Goal: Task Accomplishment & Management: Use online tool/utility

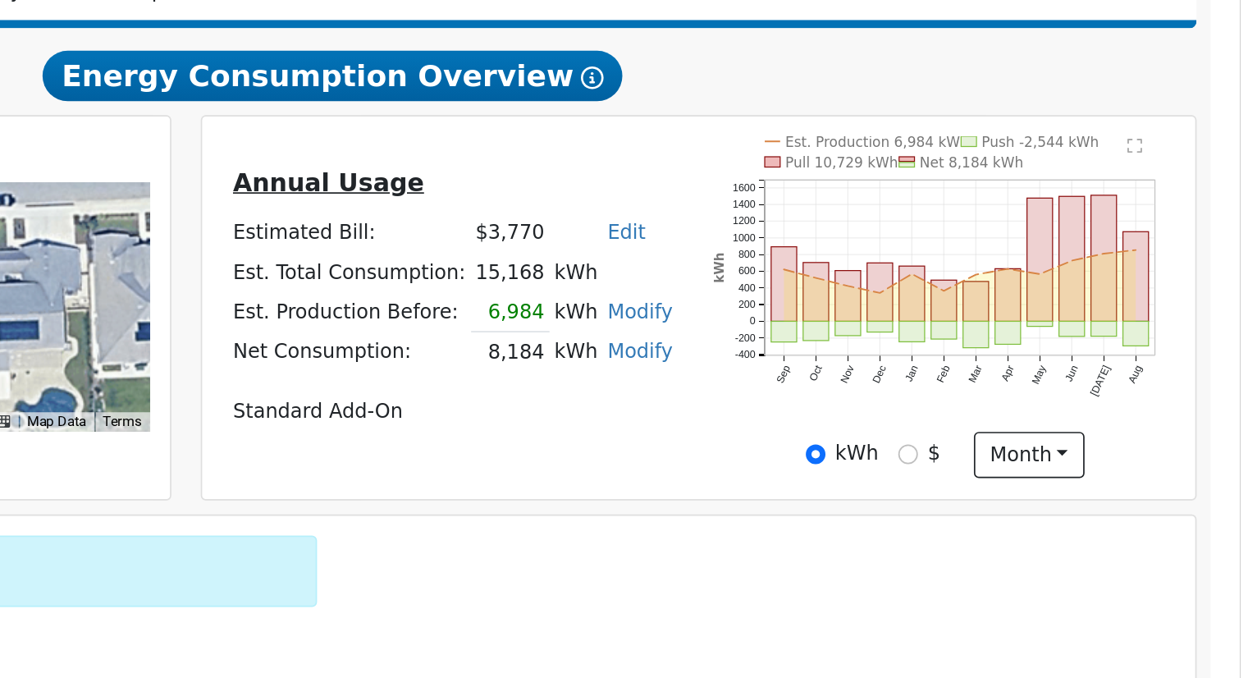
scroll to position [61, 0]
drag, startPoint x: 796, startPoint y: 410, endPoint x: 831, endPoint y: 409, distance: 35.3
click at [831, 409] on td "15,168" at bounding box center [821, 405] width 46 height 23
drag, startPoint x: 803, startPoint y: 433, endPoint x: 836, endPoint y: 434, distance: 33.7
click at [836, 434] on tr "Est. Production Before: 6,984 kWh Modify Change Production Before: 6984 kWh New…" at bounding box center [786, 429] width 263 height 24
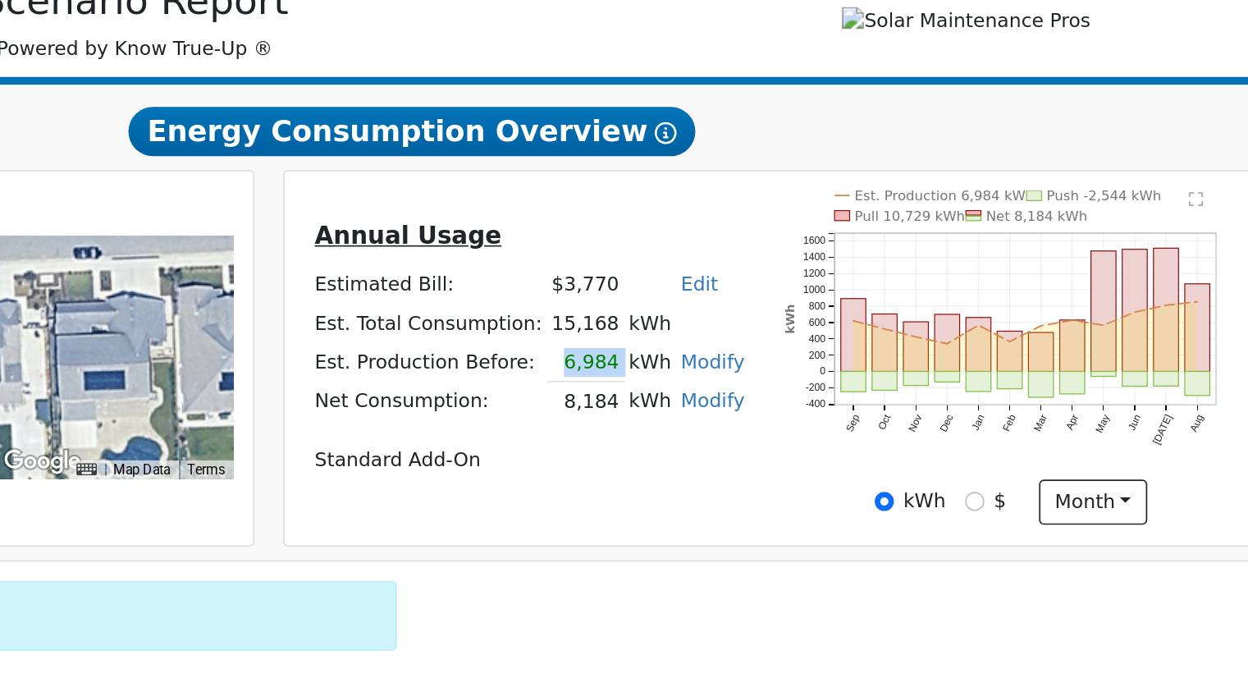
scroll to position [124, 0]
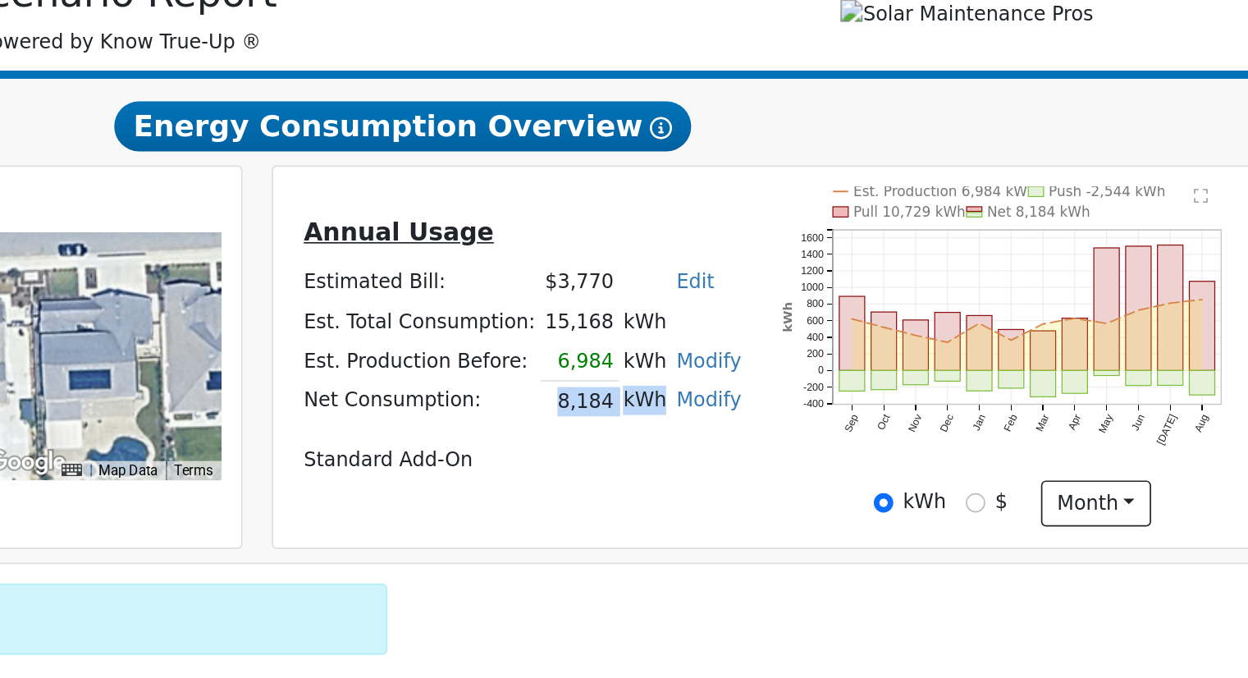
drag, startPoint x: 804, startPoint y: 396, endPoint x: 855, endPoint y: 399, distance: 51.8
click at [855, 399] on tr "Net Consumption: 8,184 kWh Modify Add Consumption Remove Existing Solar System …" at bounding box center [786, 390] width 263 height 24
click at [854, 396] on td "kWh" at bounding box center [859, 390] width 31 height 24
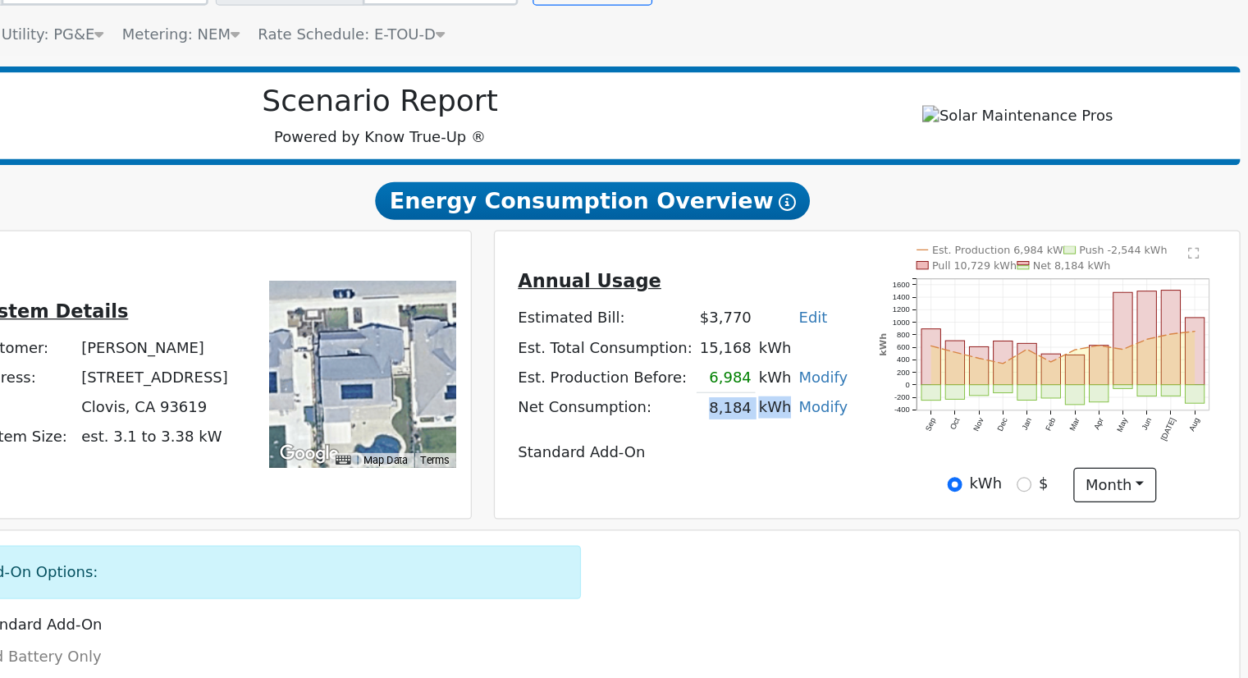
drag, startPoint x: 803, startPoint y: 396, endPoint x: 865, endPoint y: 397, distance: 62.4
click at [865, 397] on tr "Net Consumption: 8,184 kWh Modify Add Consumption Remove Existing Solar System …" at bounding box center [786, 390] width 263 height 24
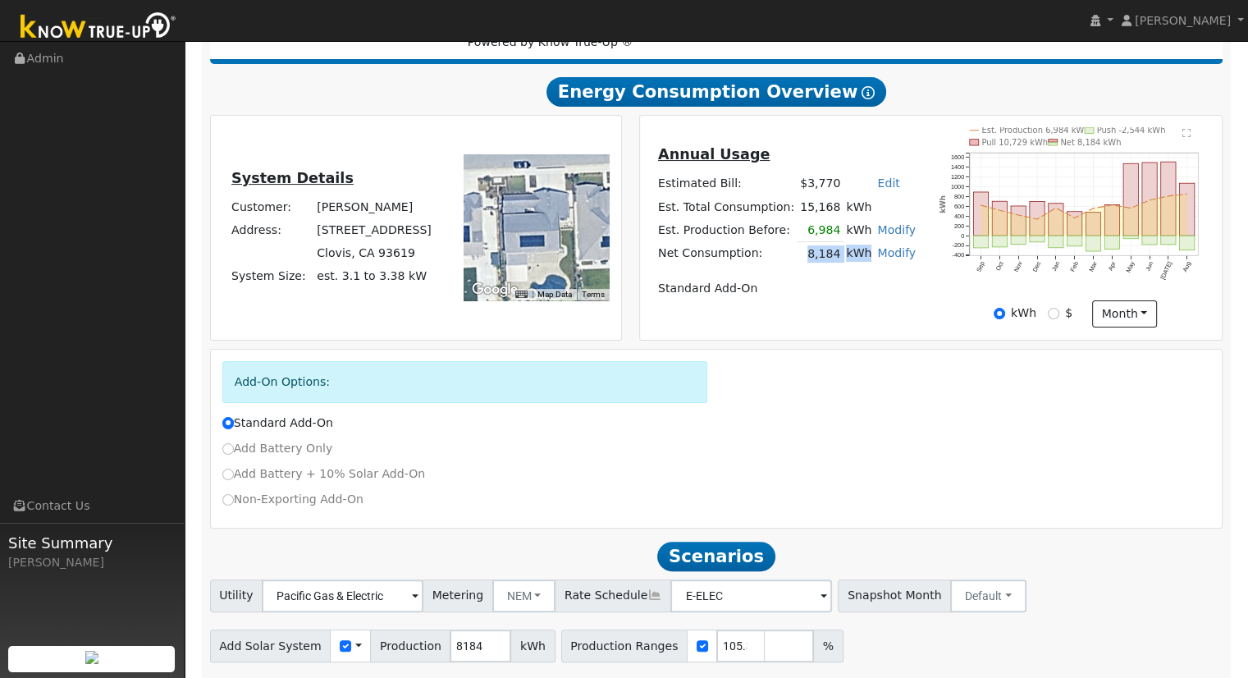
scroll to position [317, 0]
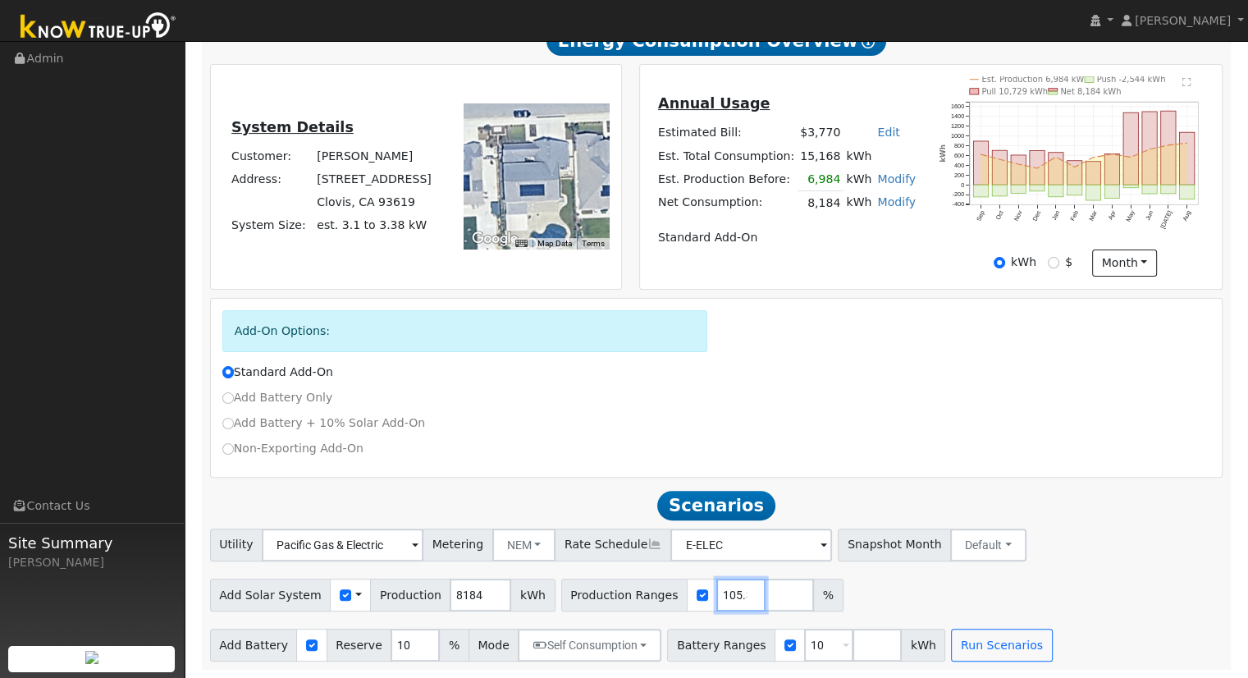
click at [717, 600] on input "105.376344086" at bounding box center [741, 595] width 49 height 33
type input "105.376344"
click at [953, 653] on button "Run Scenarios" at bounding box center [1001, 645] width 101 height 33
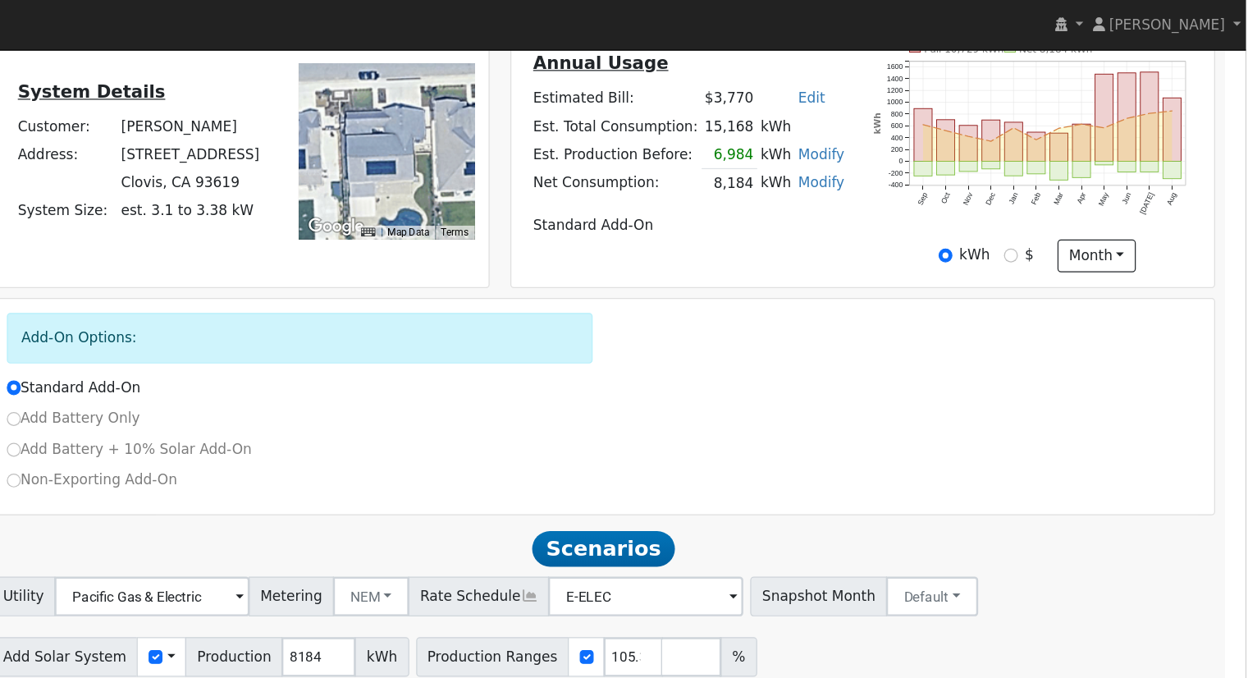
scroll to position [328, 0]
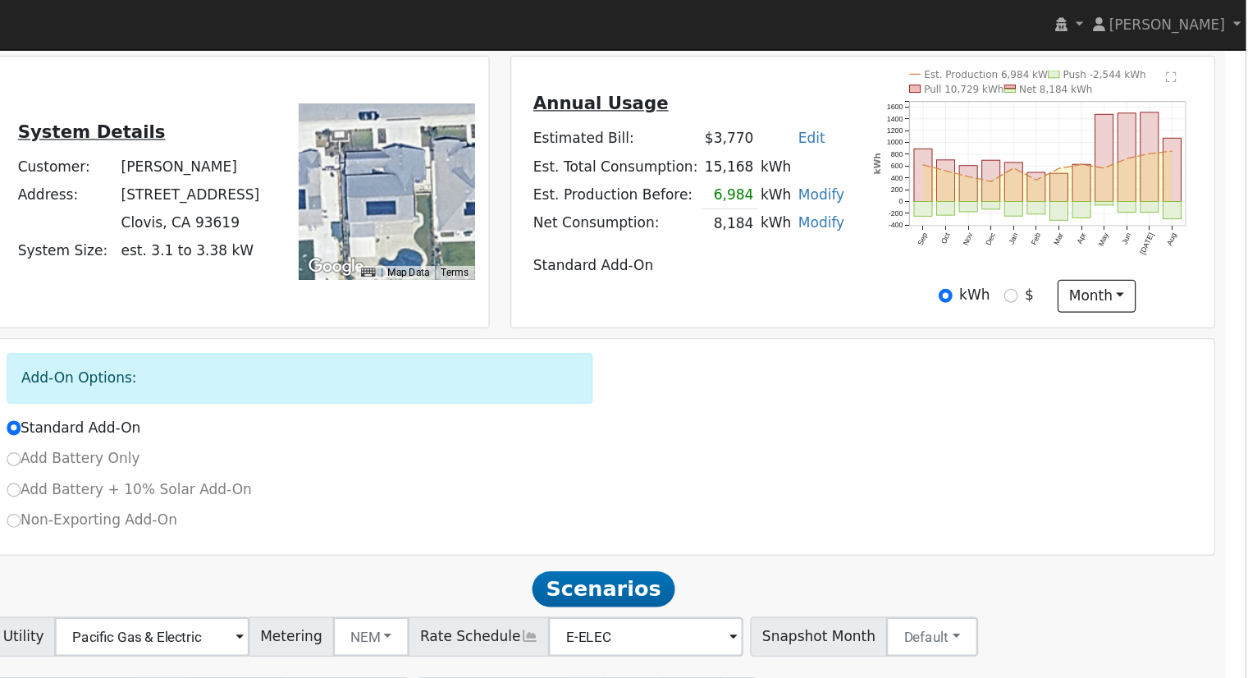
drag, startPoint x: 800, startPoint y: 190, endPoint x: 859, endPoint y: 195, distance: 58.4
click at [859, 195] on tr "Net Consumption: 8,184 kWh Modify Add Consumption Remove Existing Solar System …" at bounding box center [786, 185] width 263 height 24
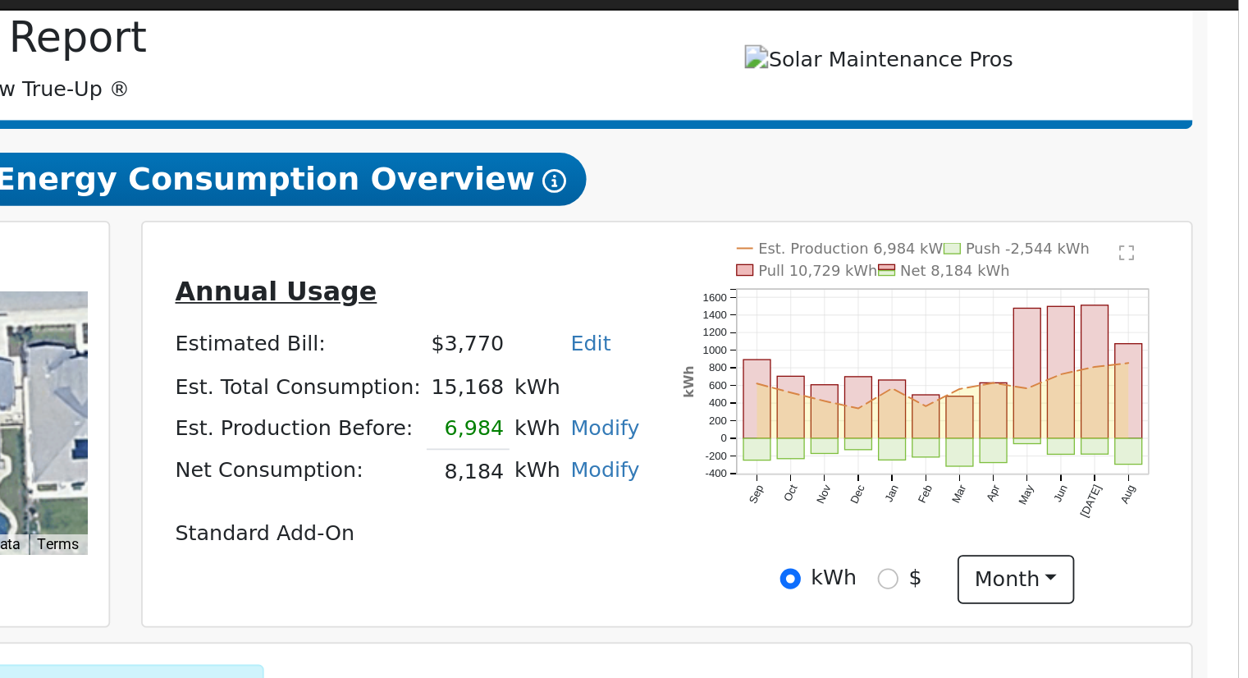
scroll to position [216, 0]
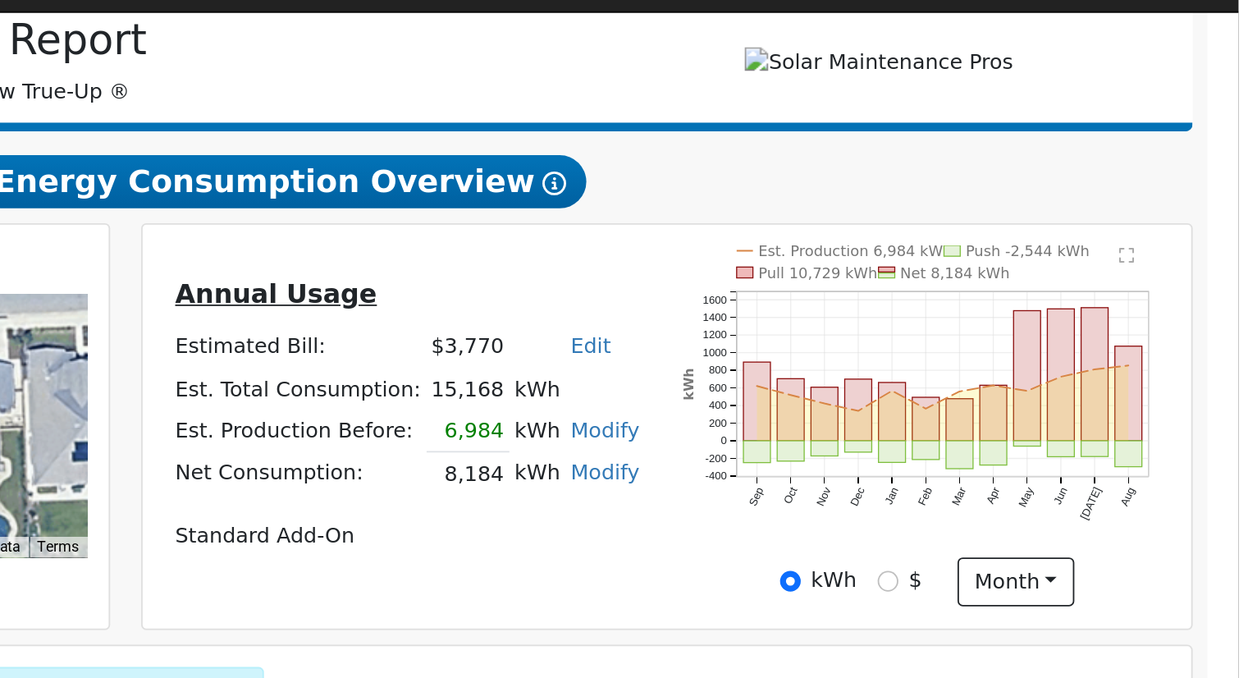
click at [870, 334] on td "Standard Add-On" at bounding box center [786, 332] width 263 height 23
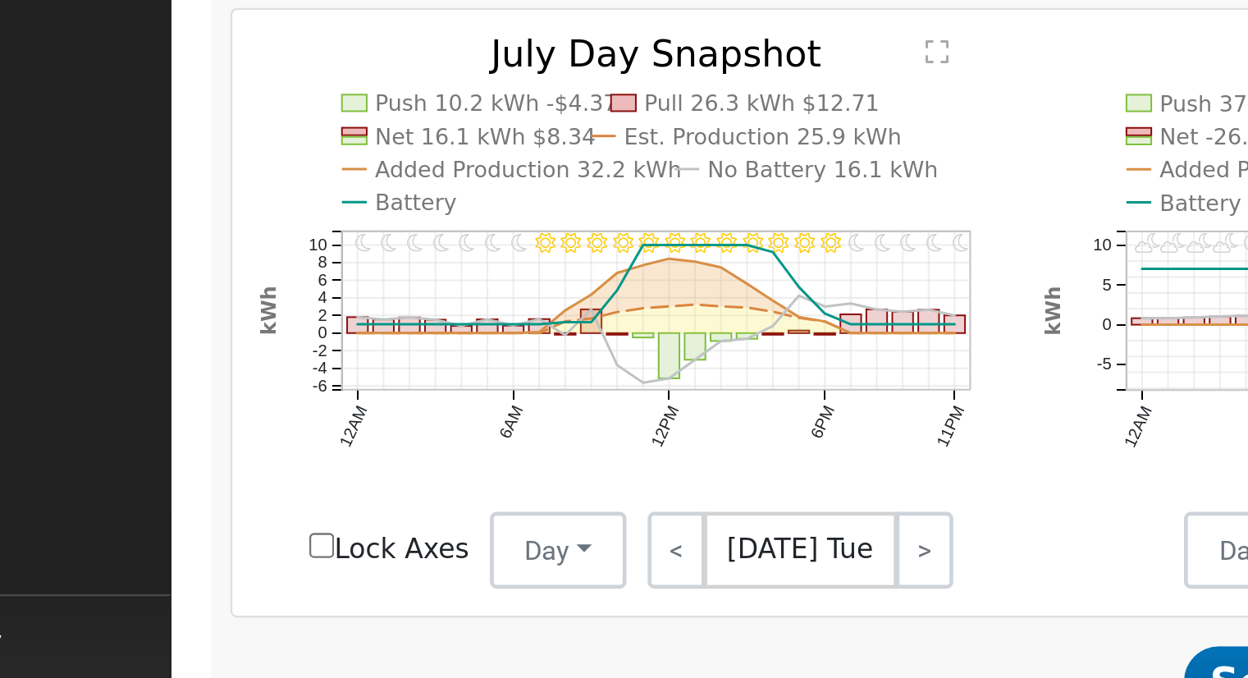
scroll to position [843, 0]
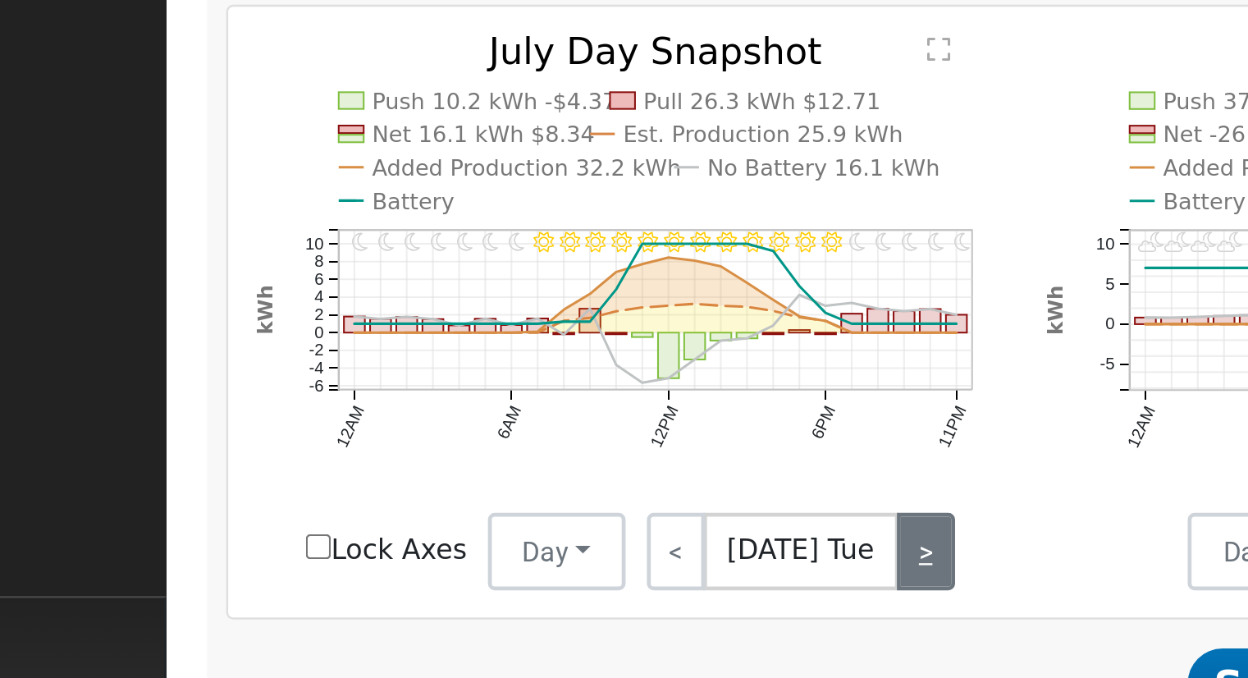
click at [503, 511] on link ">" at bounding box center [506, 504] width 25 height 33
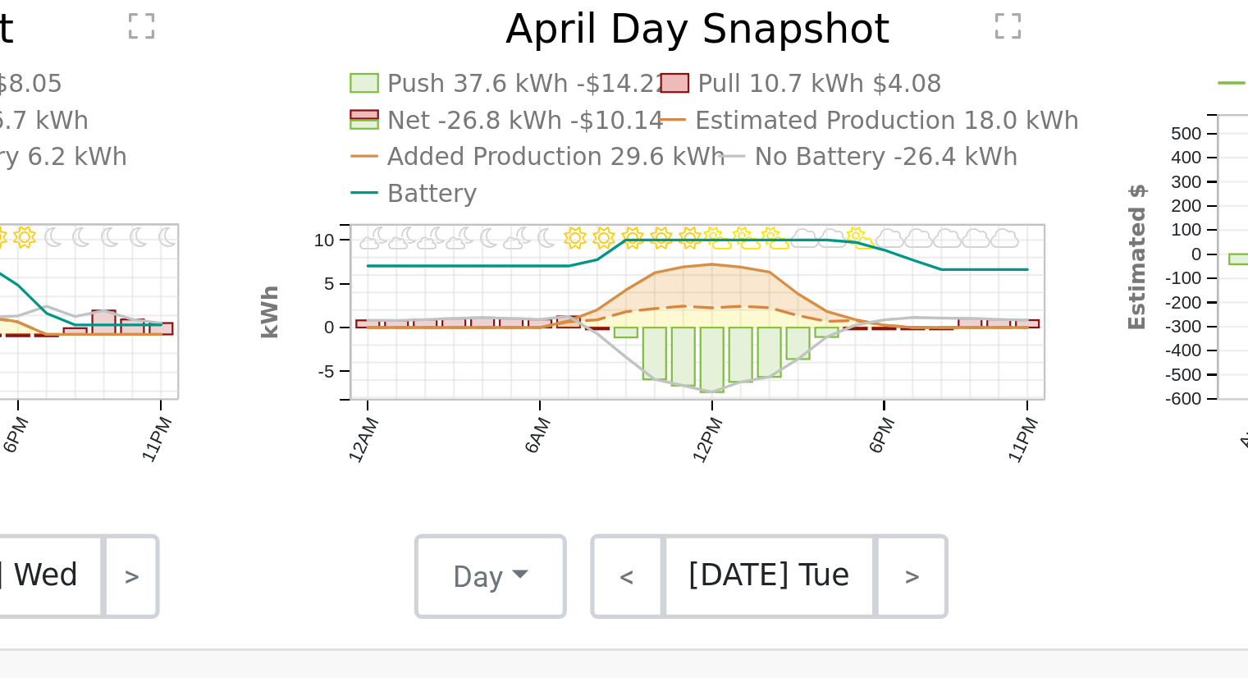
scroll to position [844, 0]
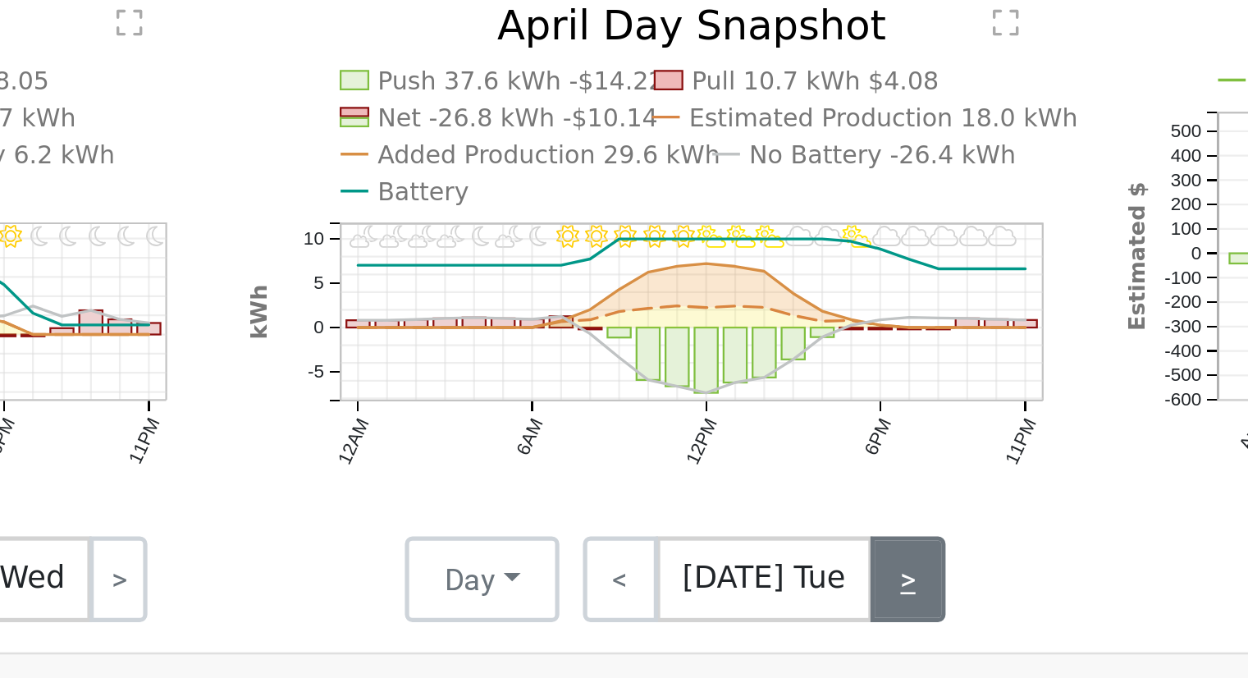
click at [804, 506] on link ">" at bounding box center [809, 504] width 29 height 33
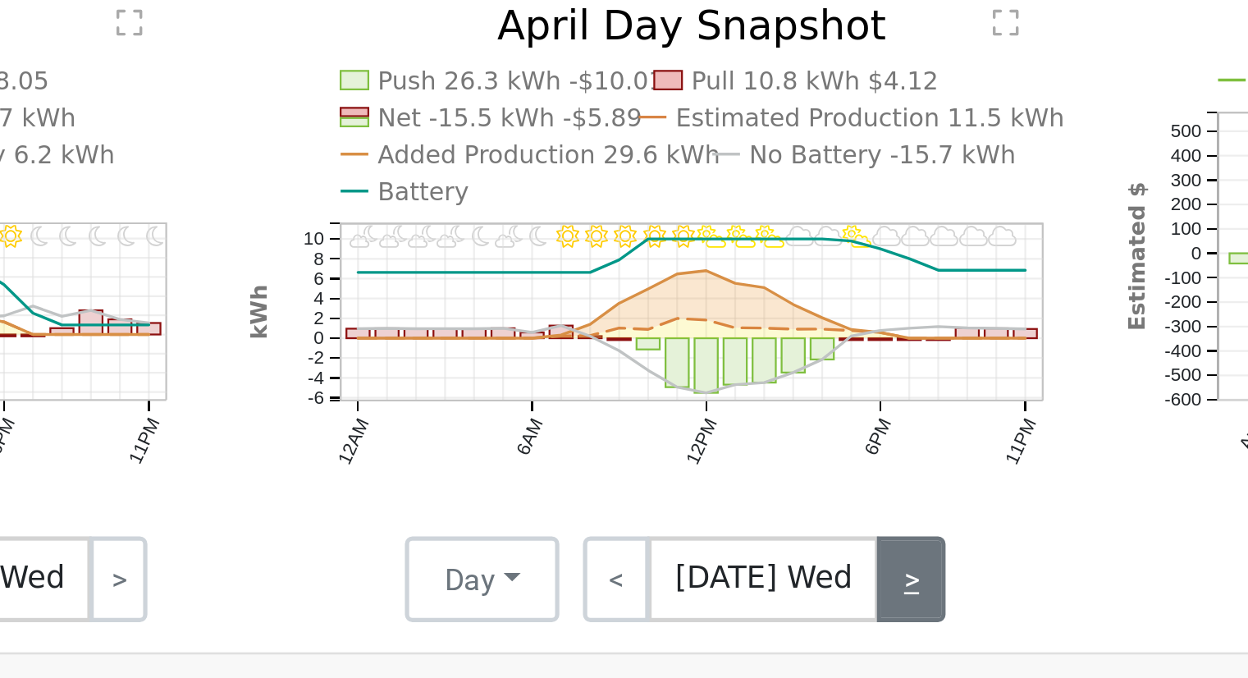
click at [804, 506] on link ">" at bounding box center [811, 504] width 26 height 33
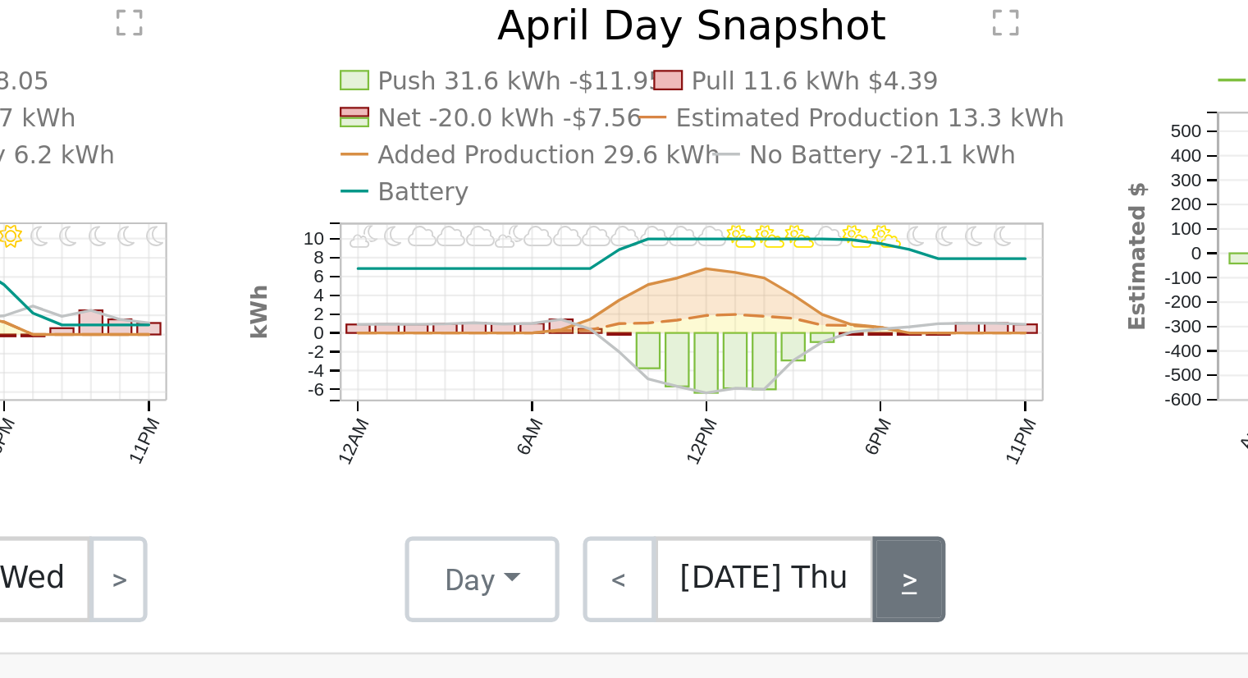
click at [806, 507] on link ">" at bounding box center [810, 504] width 28 height 33
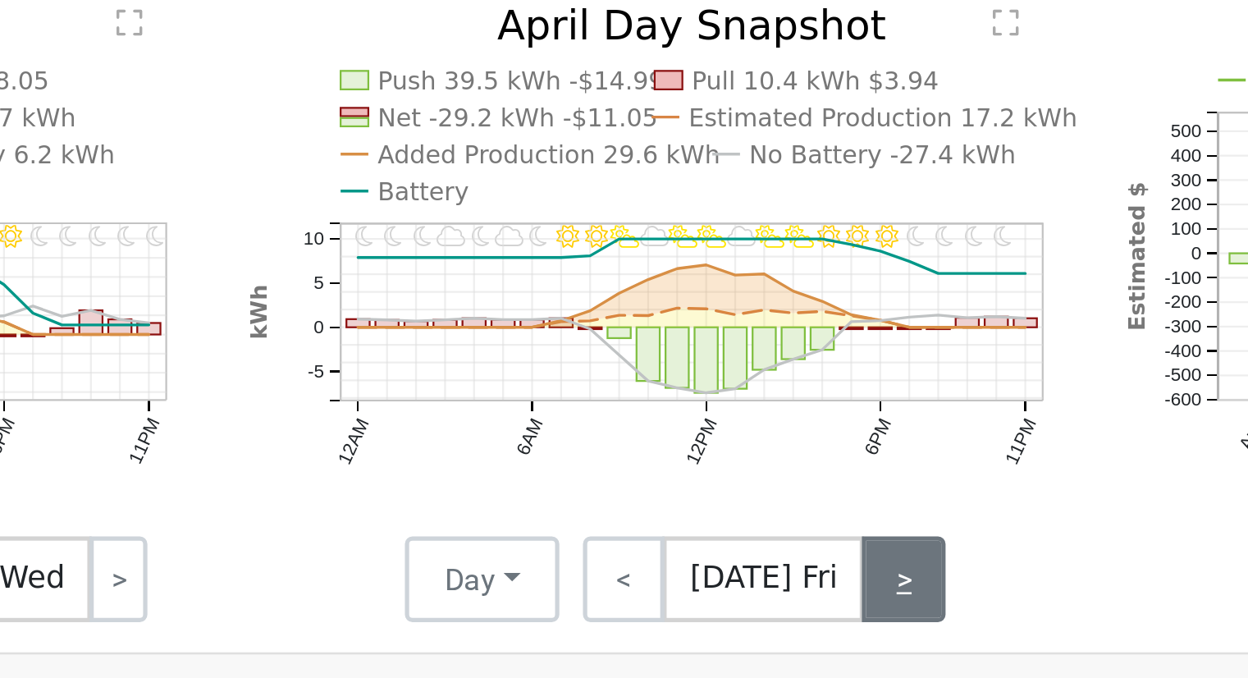
click at [806, 507] on link ">" at bounding box center [808, 504] width 32 height 33
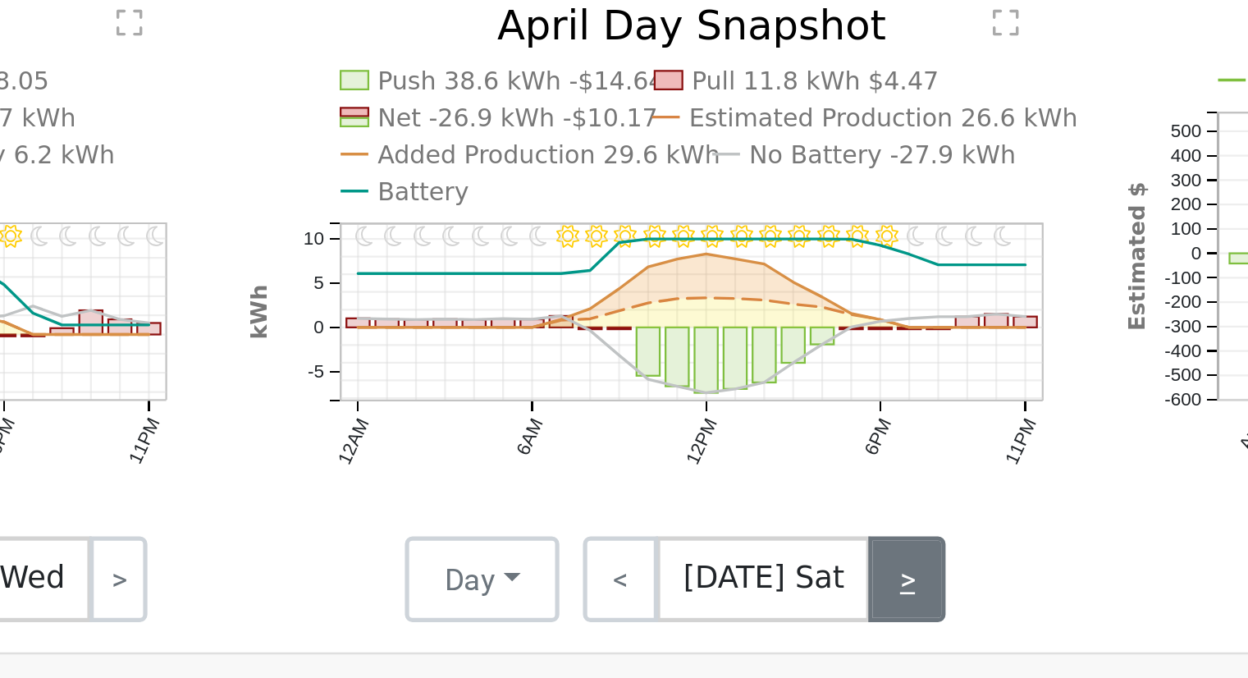
click at [806, 507] on link ">" at bounding box center [810, 504] width 30 height 33
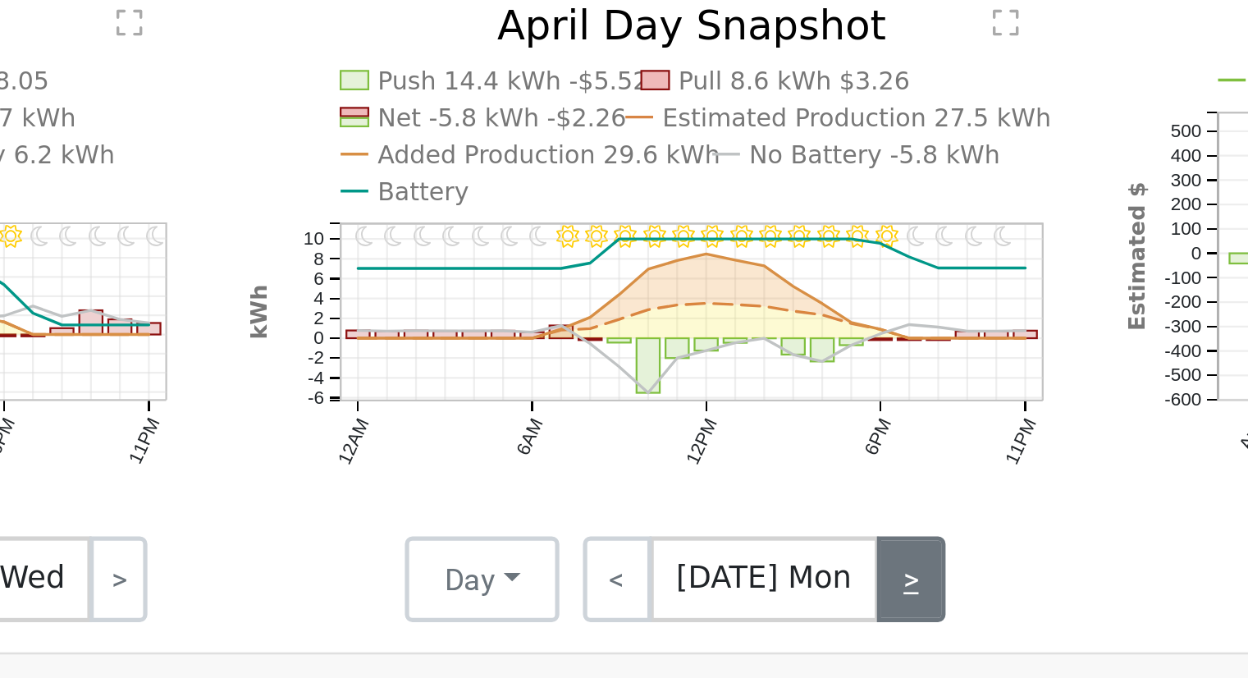
click at [806, 507] on link ">" at bounding box center [811, 504] width 26 height 33
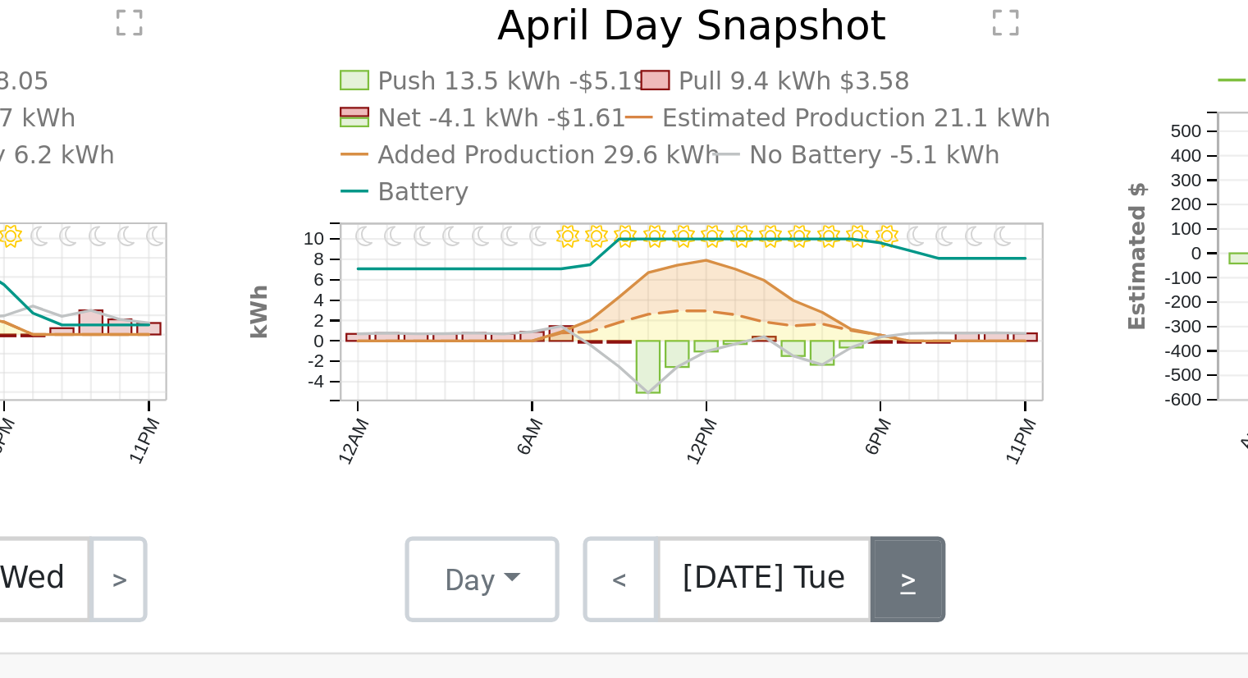
click at [806, 507] on link ">" at bounding box center [809, 504] width 29 height 33
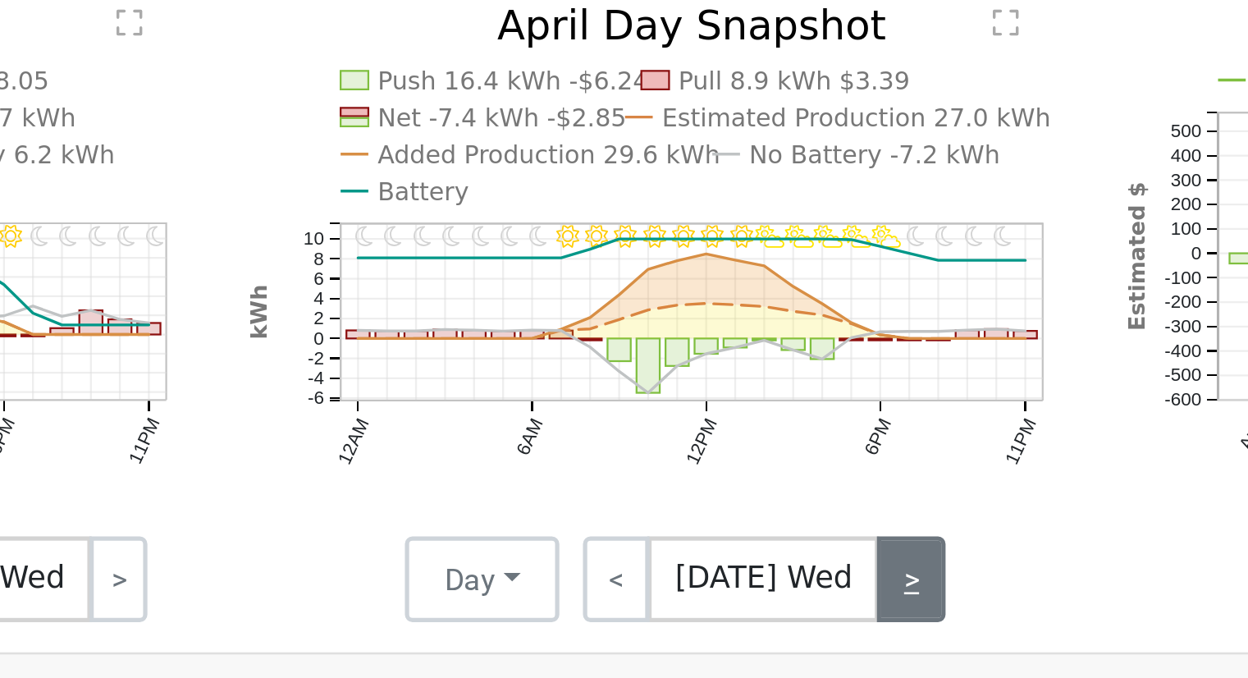
click at [806, 507] on link ">" at bounding box center [811, 504] width 26 height 33
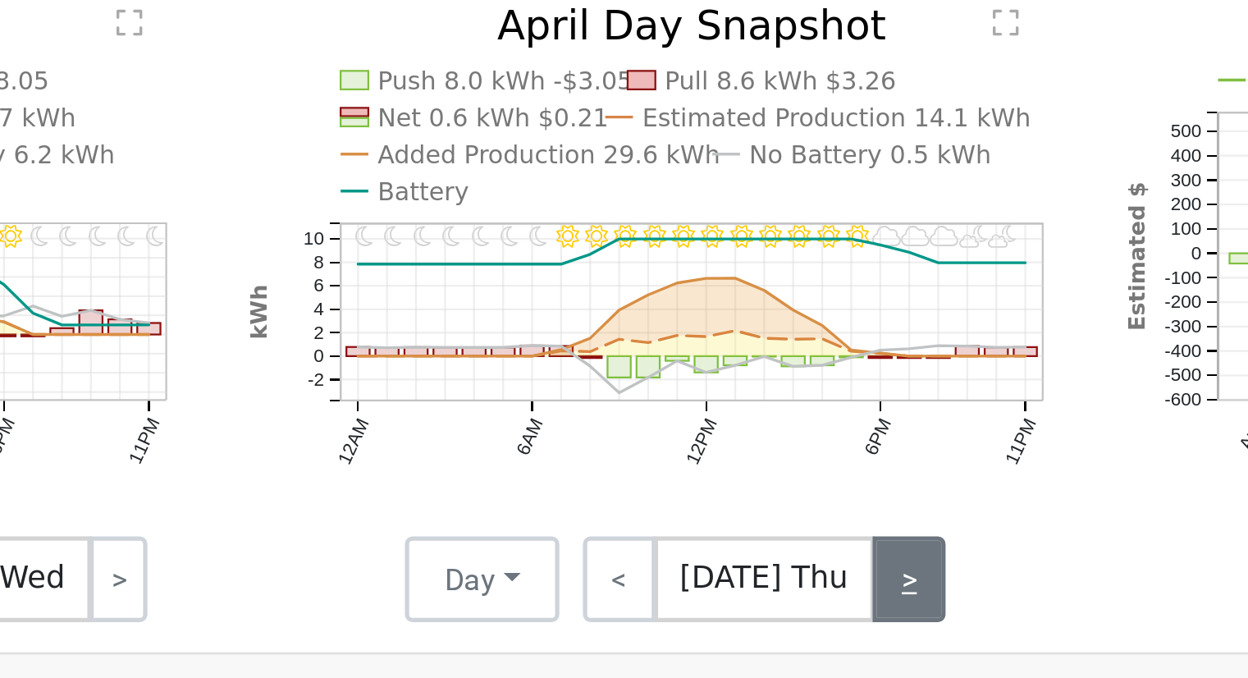
click at [806, 507] on link ">" at bounding box center [810, 504] width 28 height 33
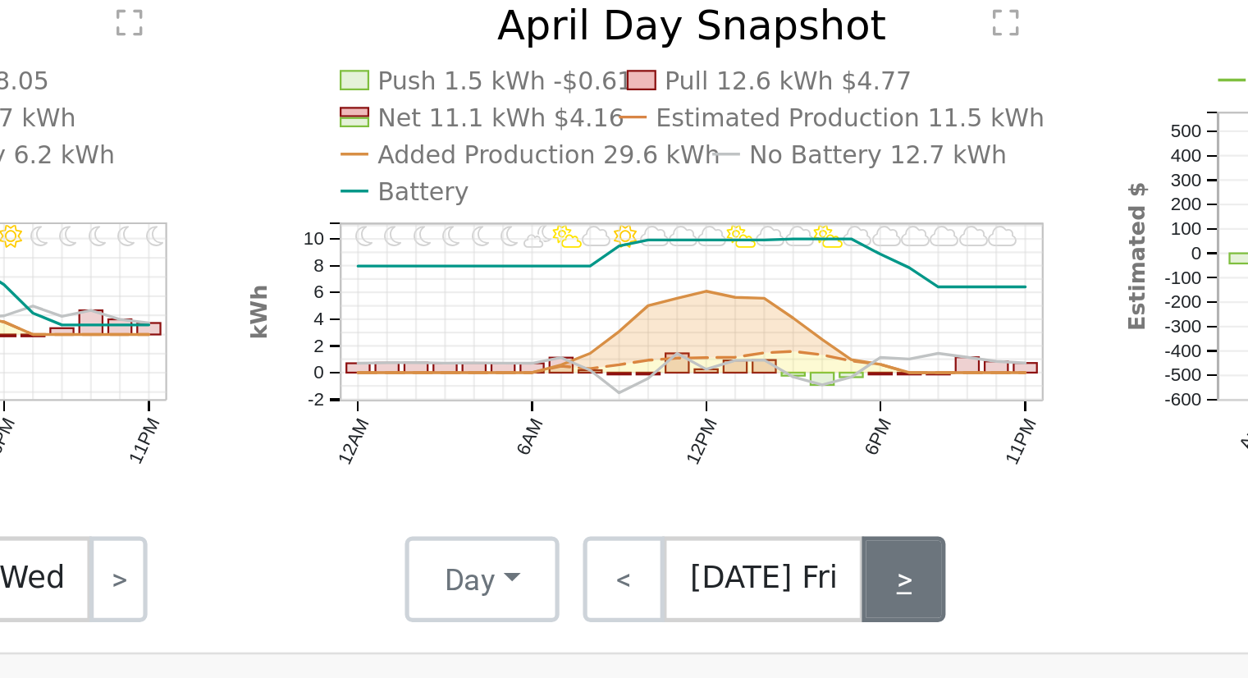
click at [806, 507] on link ">" at bounding box center [808, 504] width 32 height 33
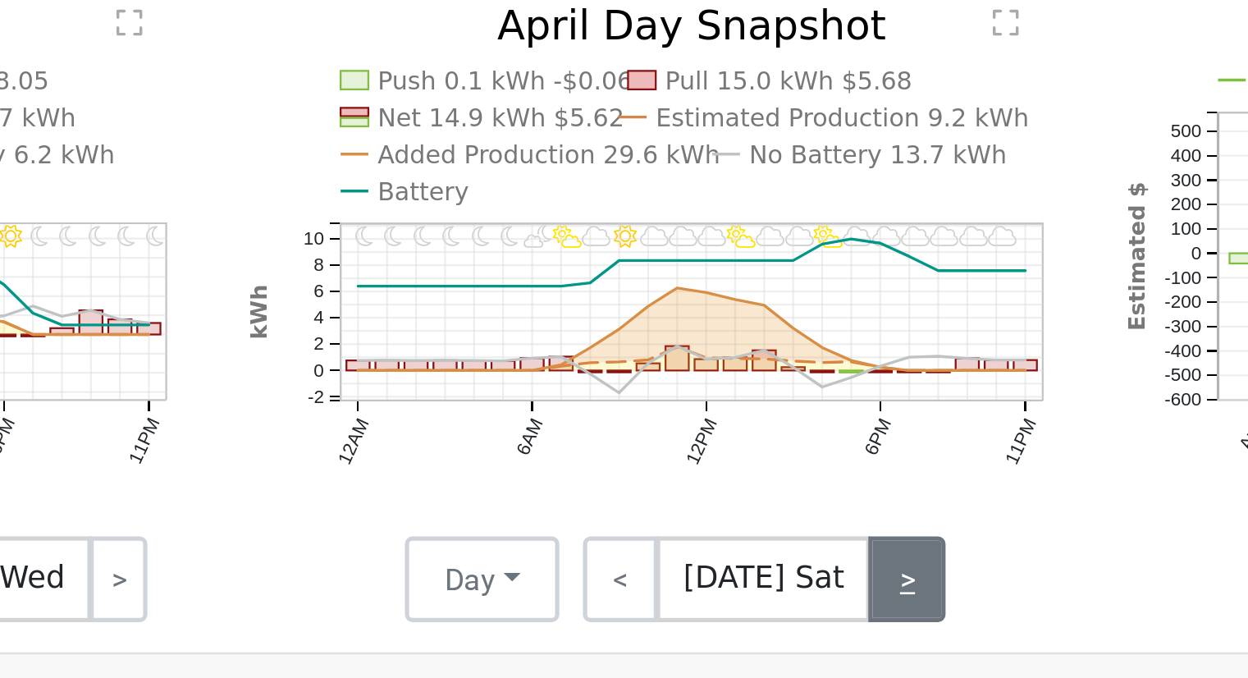
click at [806, 507] on link ">" at bounding box center [810, 504] width 30 height 33
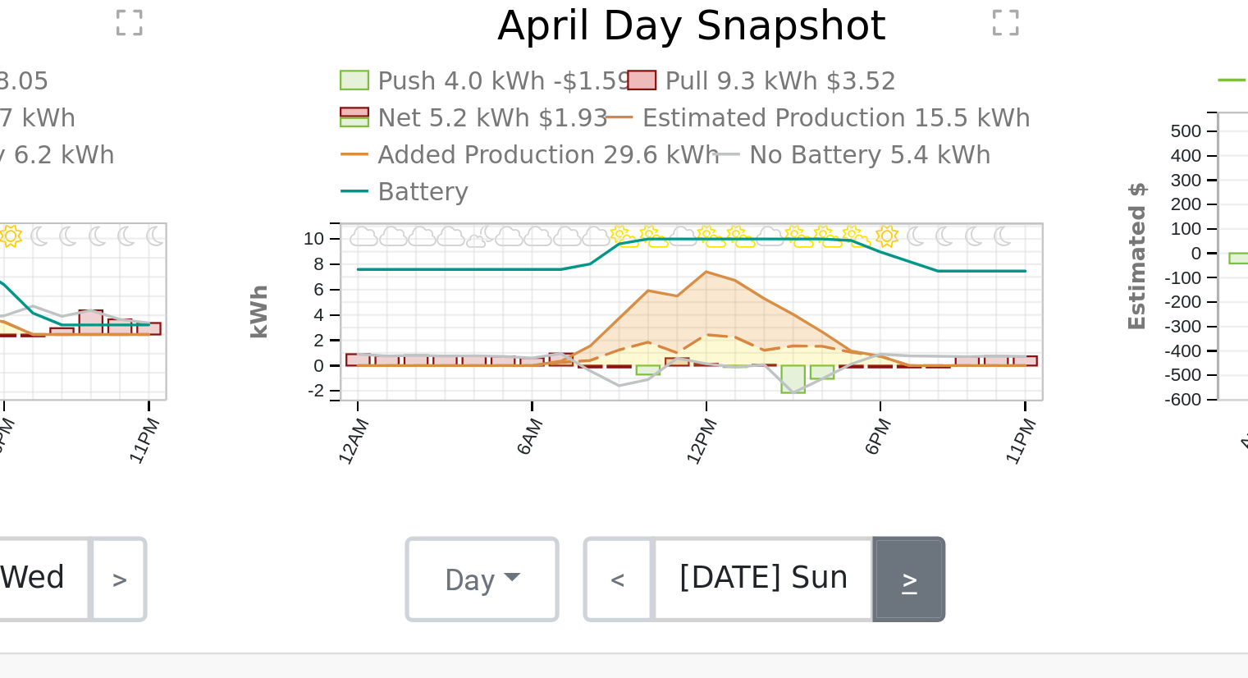
click at [806, 507] on link ">" at bounding box center [810, 504] width 28 height 33
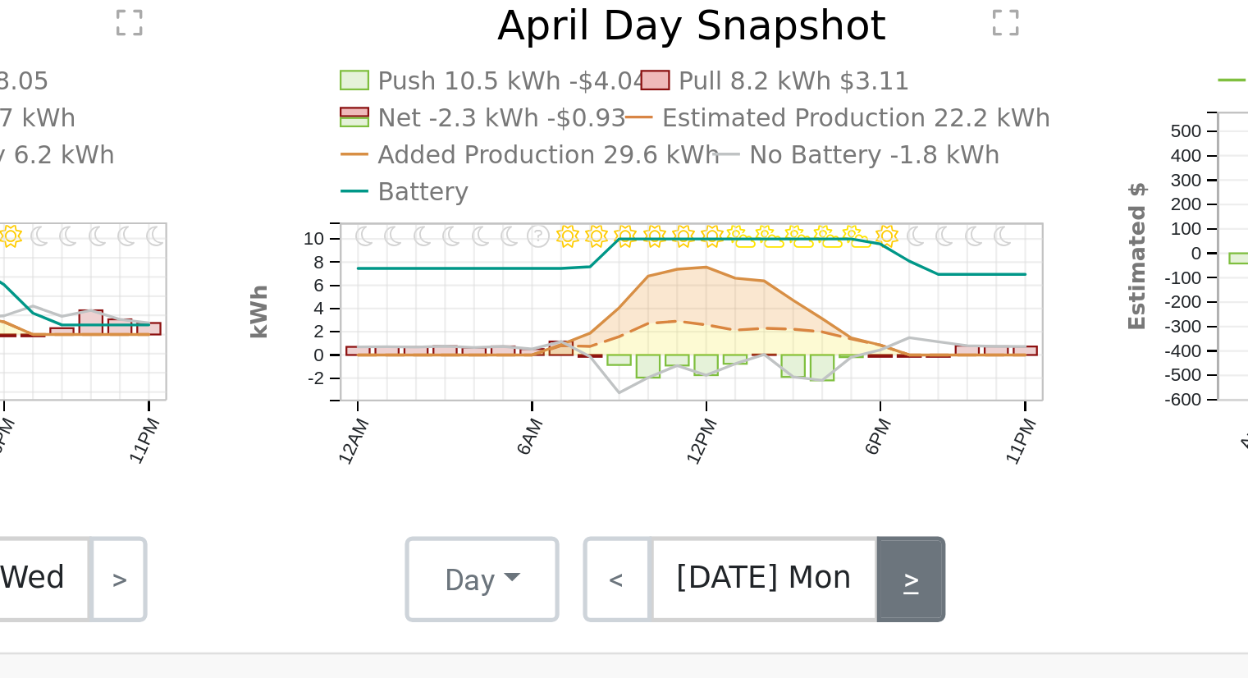
click at [806, 507] on link ">" at bounding box center [811, 504] width 26 height 33
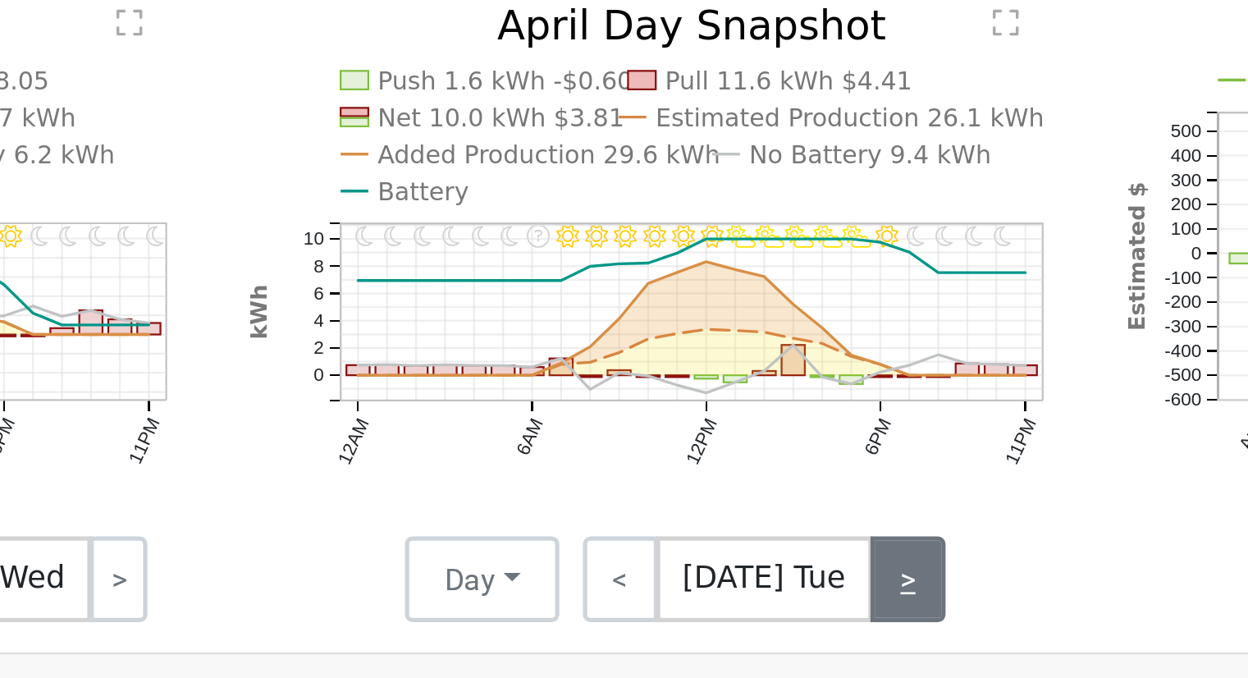
click at [806, 507] on link ">" at bounding box center [809, 504] width 29 height 33
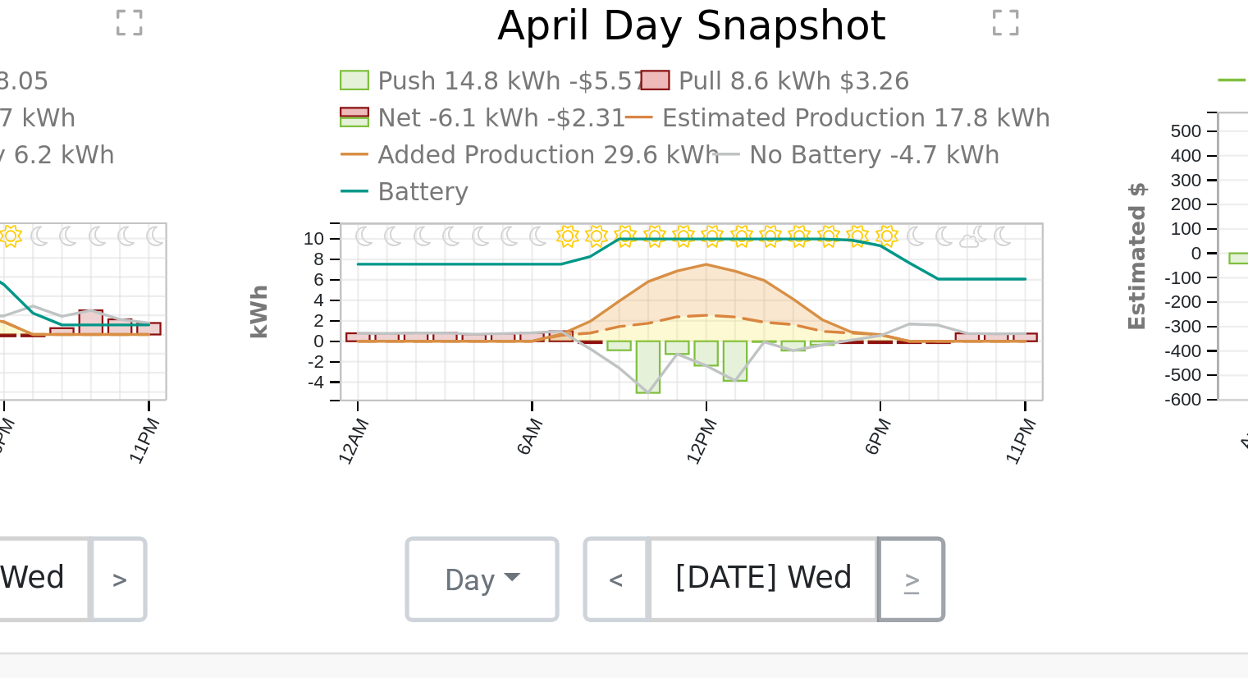
click at [806, 507] on div "< [DATE] Wed >" at bounding box center [750, 504] width 148 height 33
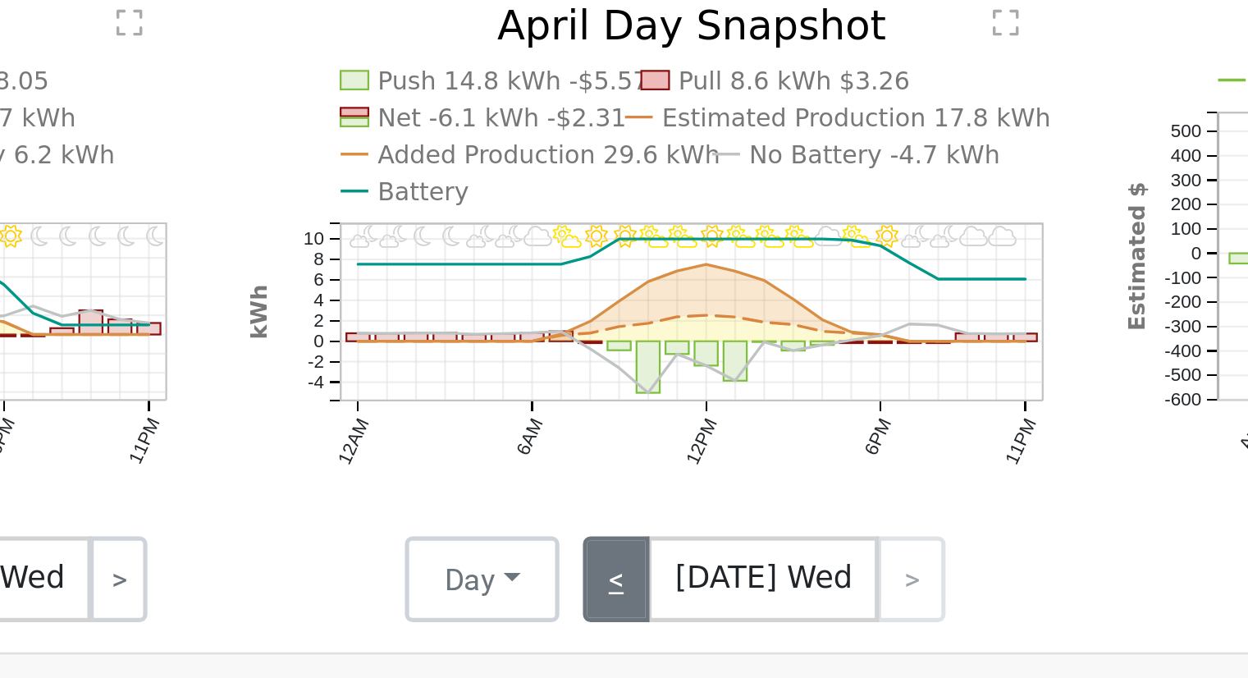
click at [698, 511] on link "<" at bounding box center [698, 504] width 26 height 33
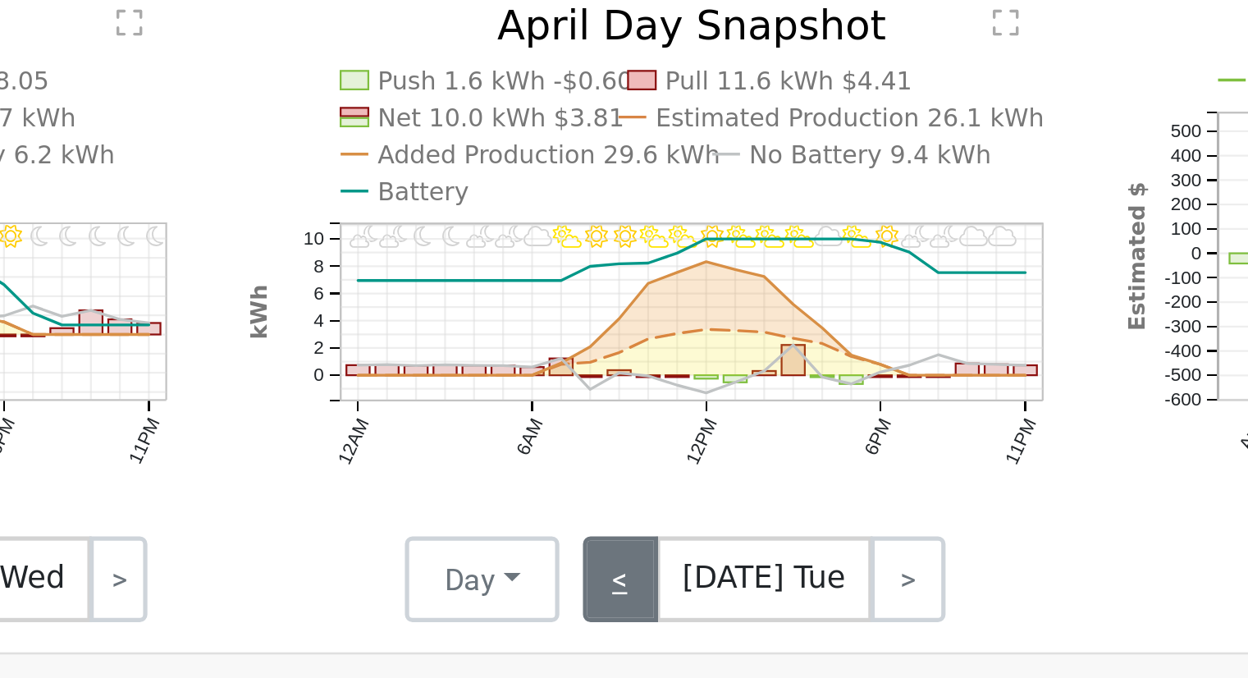
click at [698, 511] on link "<" at bounding box center [699, 504] width 29 height 33
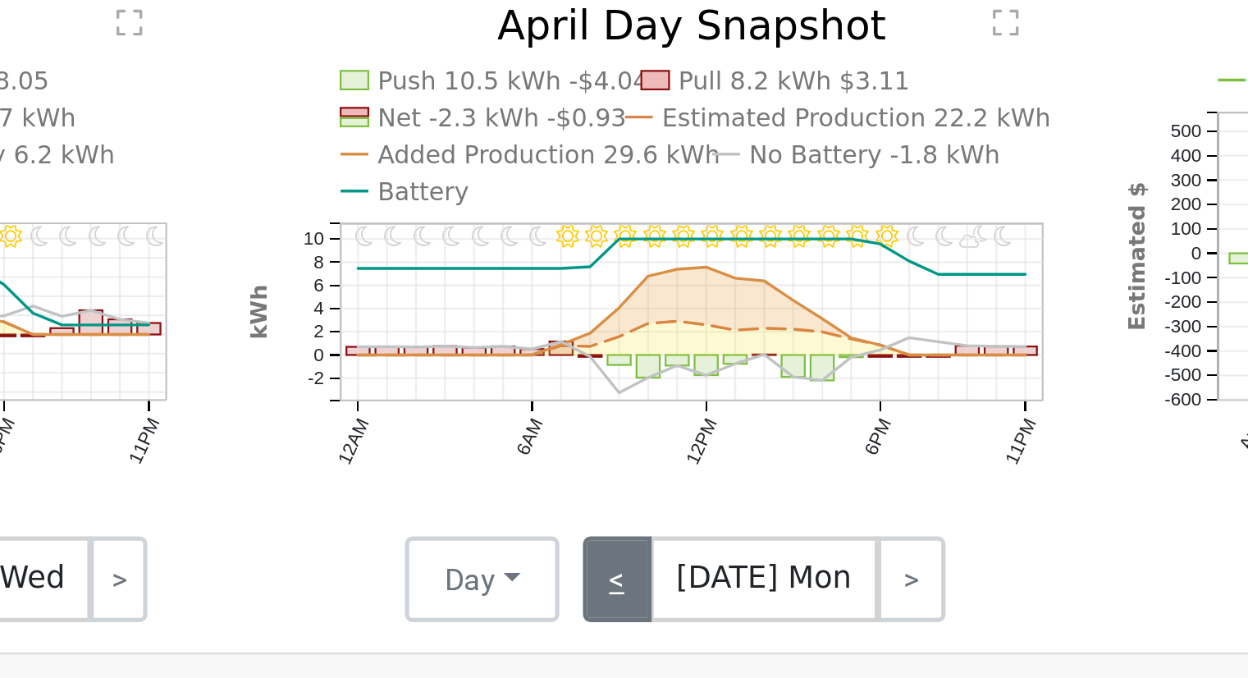
click at [698, 510] on link "<" at bounding box center [698, 504] width 26 height 33
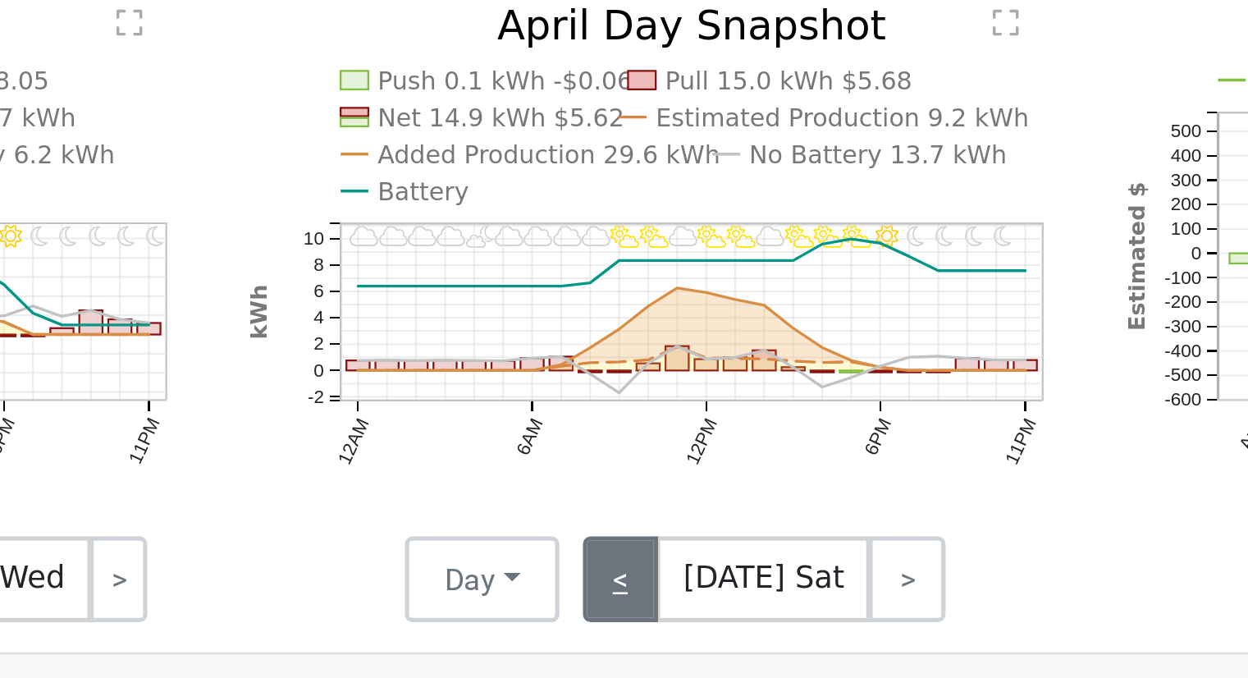
click at [698, 510] on link "<" at bounding box center [700, 504] width 30 height 33
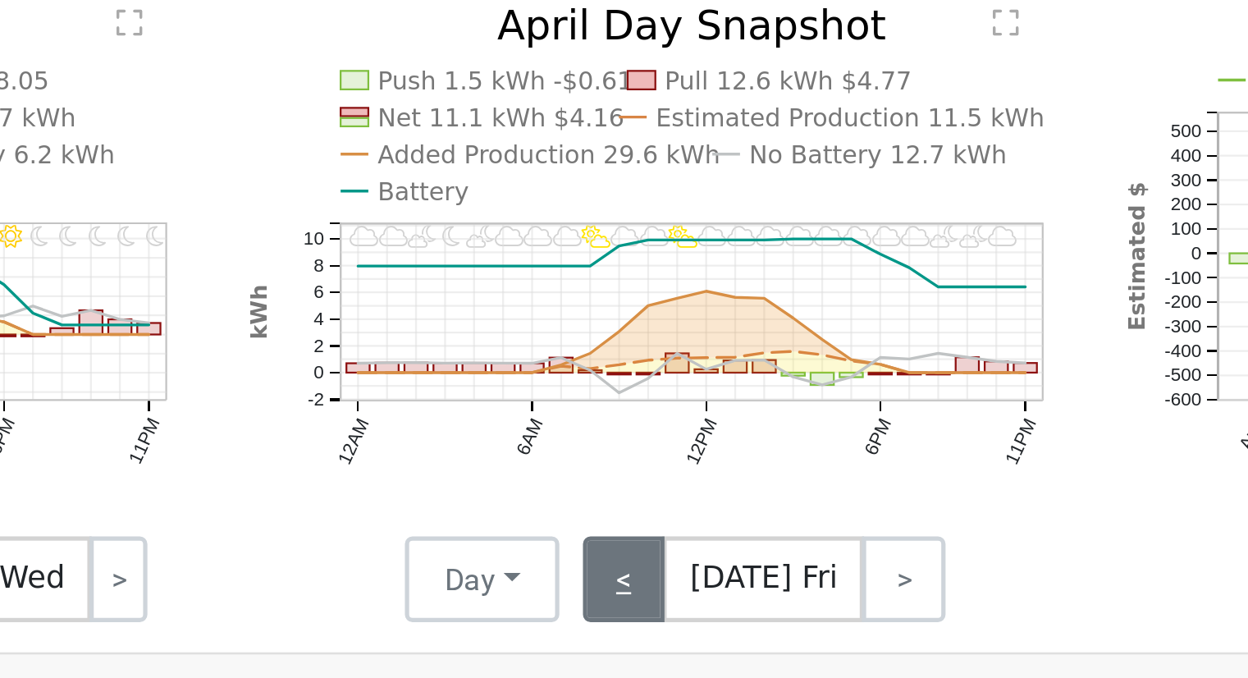
click at [698, 510] on link "<" at bounding box center [701, 504] width 32 height 33
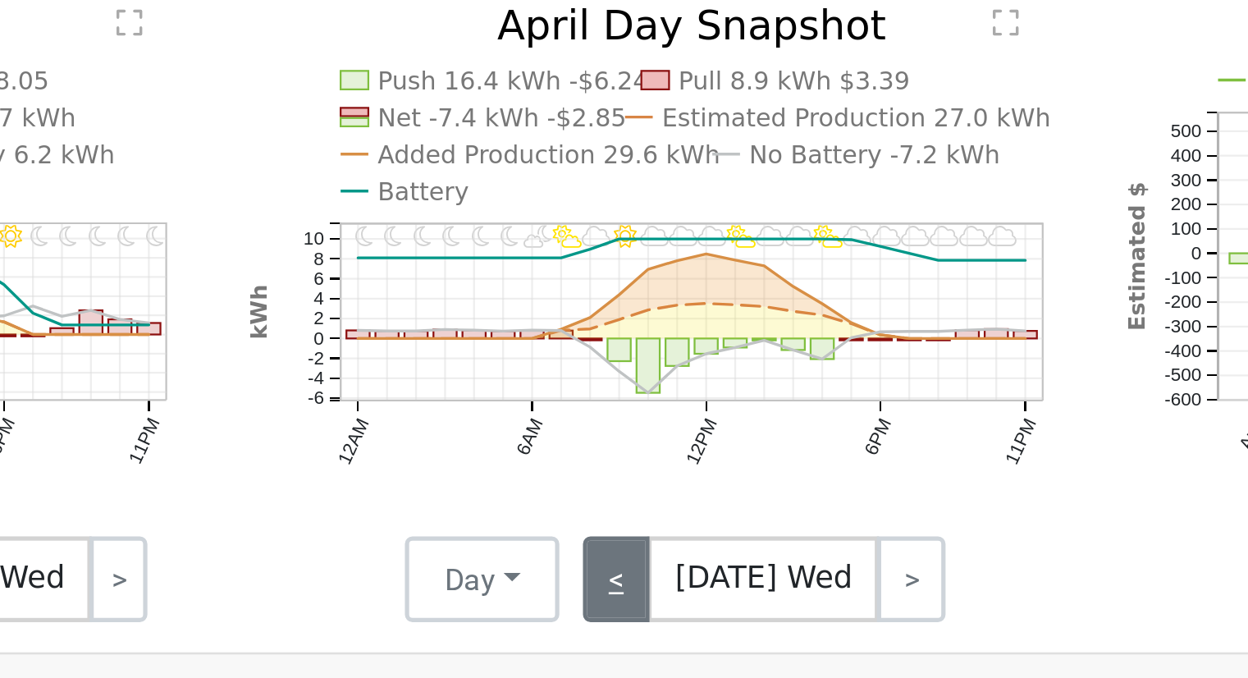
click at [698, 510] on link "<" at bounding box center [698, 504] width 26 height 33
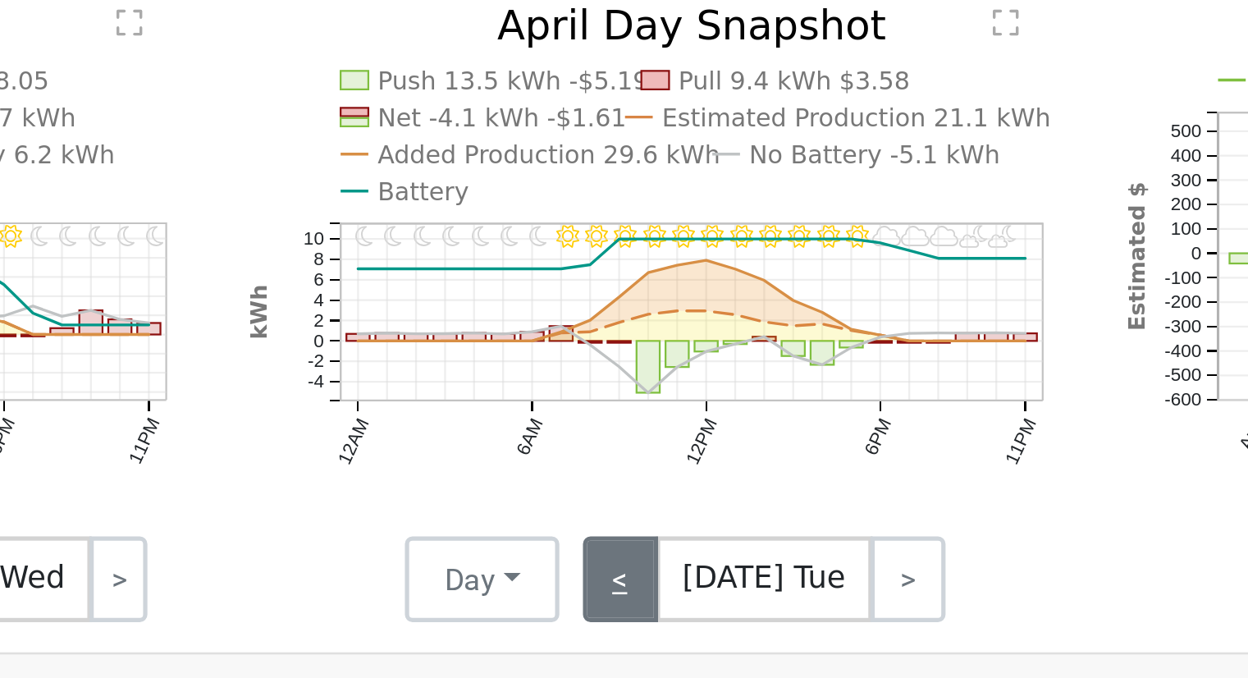
click at [698, 510] on link "<" at bounding box center [699, 504] width 29 height 33
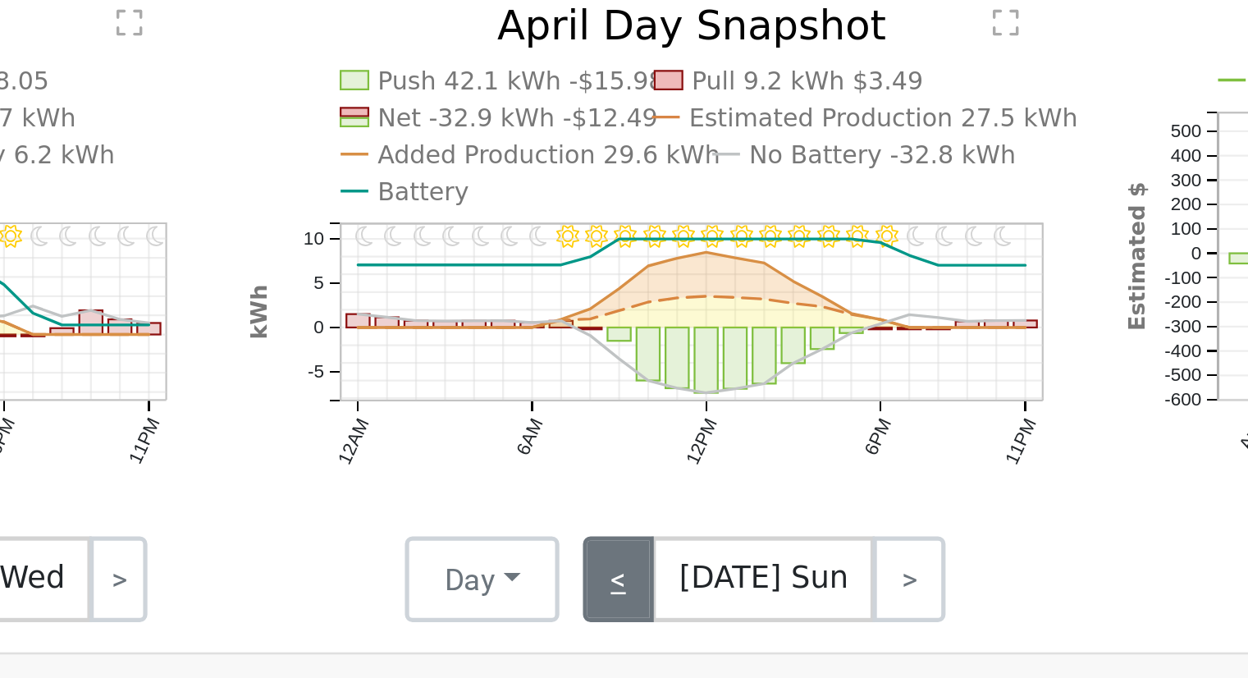
click at [698, 510] on link "<" at bounding box center [699, 504] width 28 height 33
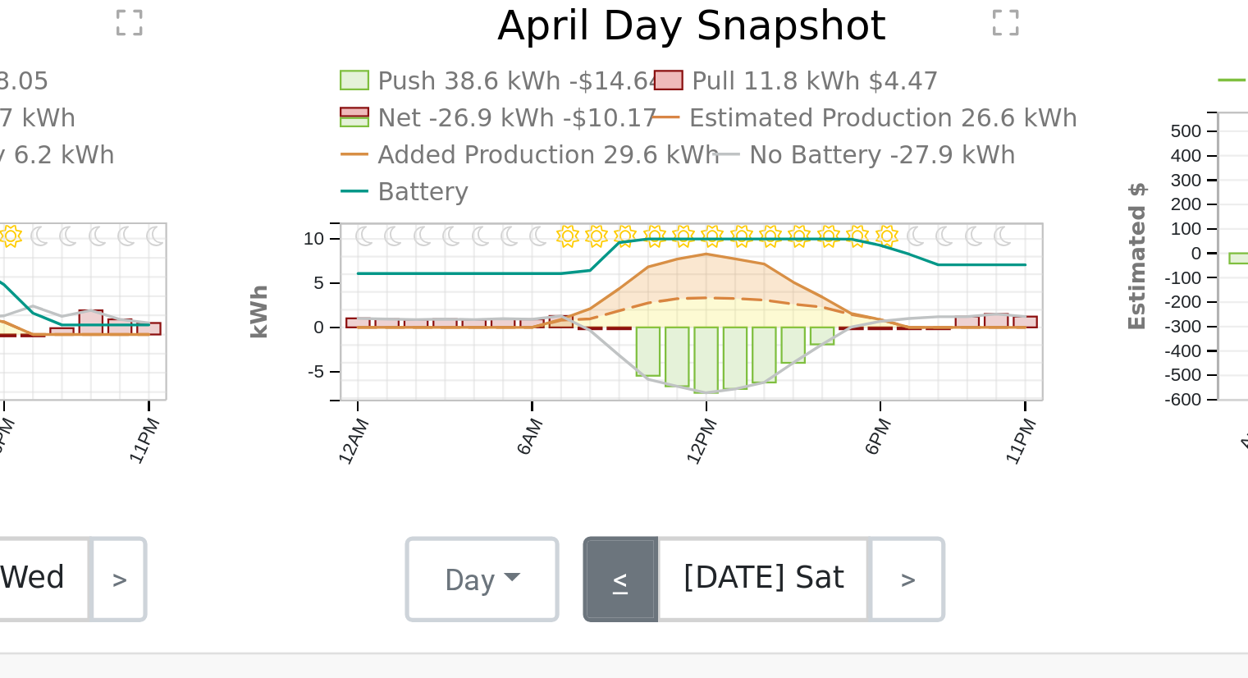
click at [698, 510] on link "<" at bounding box center [700, 504] width 30 height 33
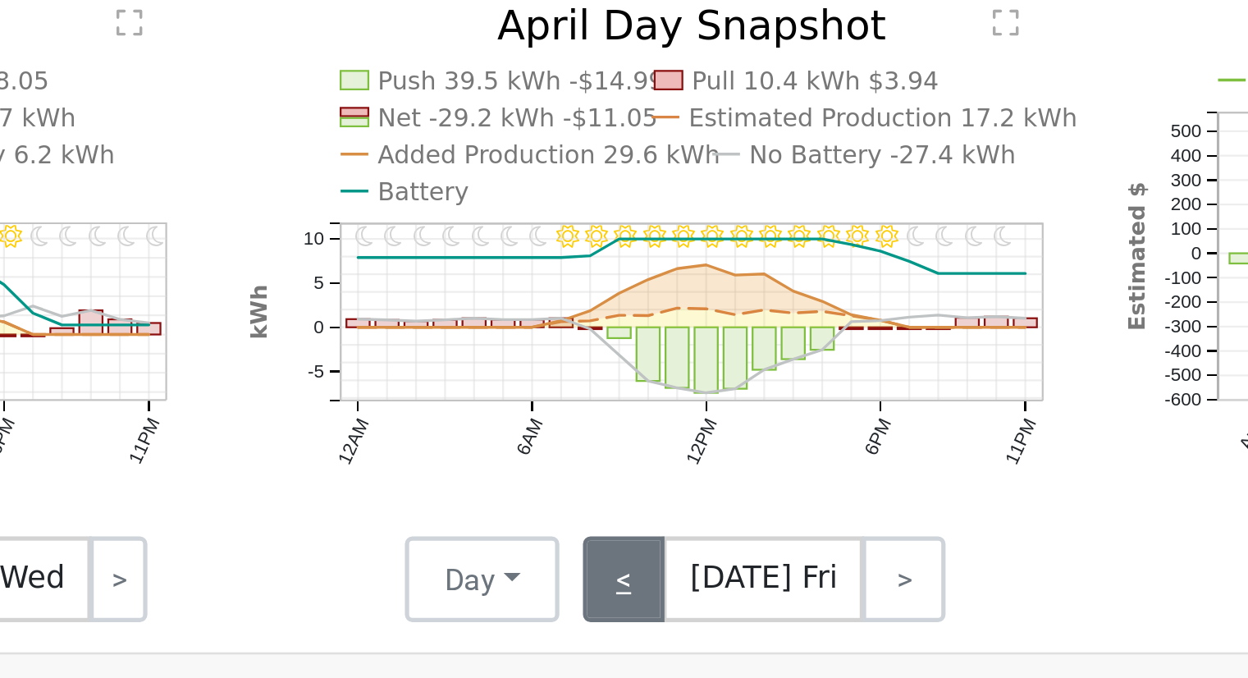
click at [698, 510] on link "<" at bounding box center [701, 504] width 32 height 33
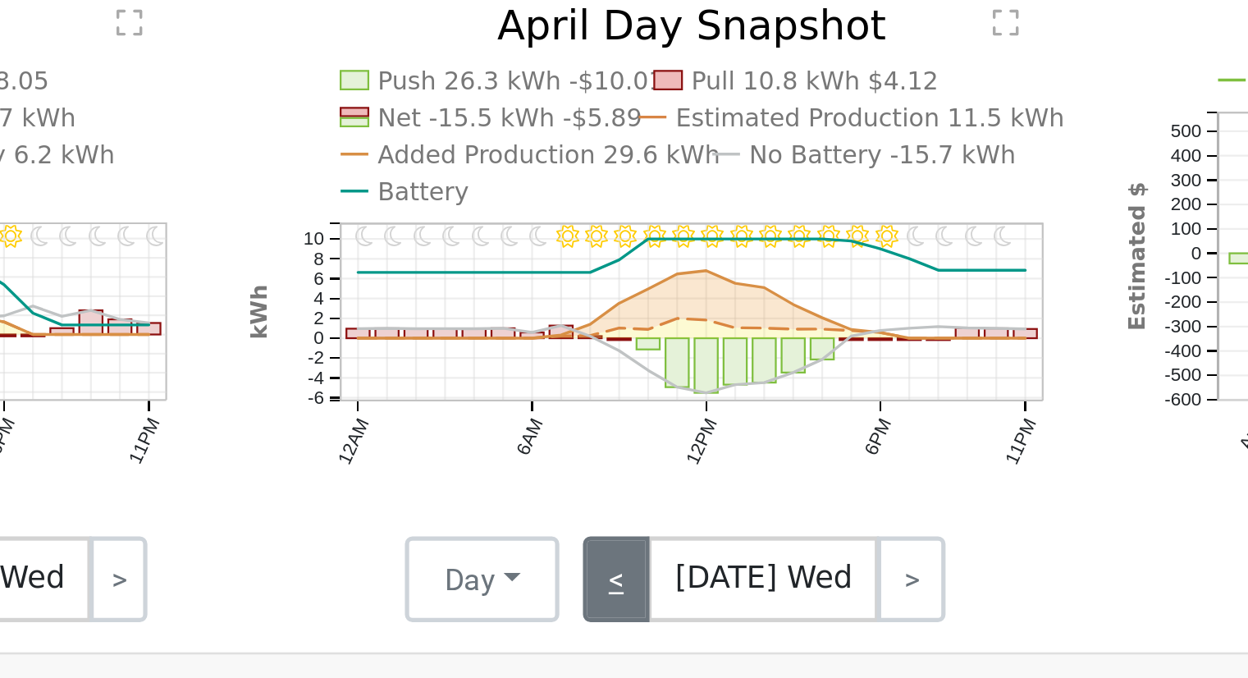
click at [698, 510] on link "<" at bounding box center [698, 504] width 26 height 33
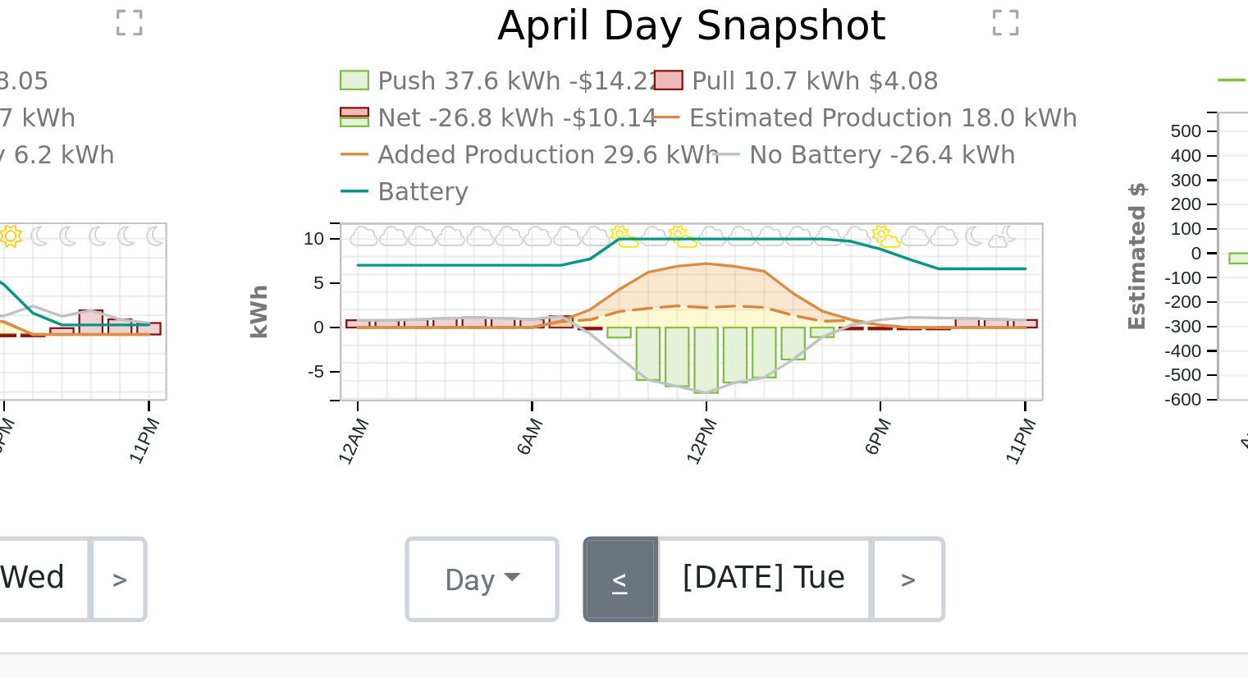
click at [698, 510] on link "<" at bounding box center [699, 504] width 29 height 33
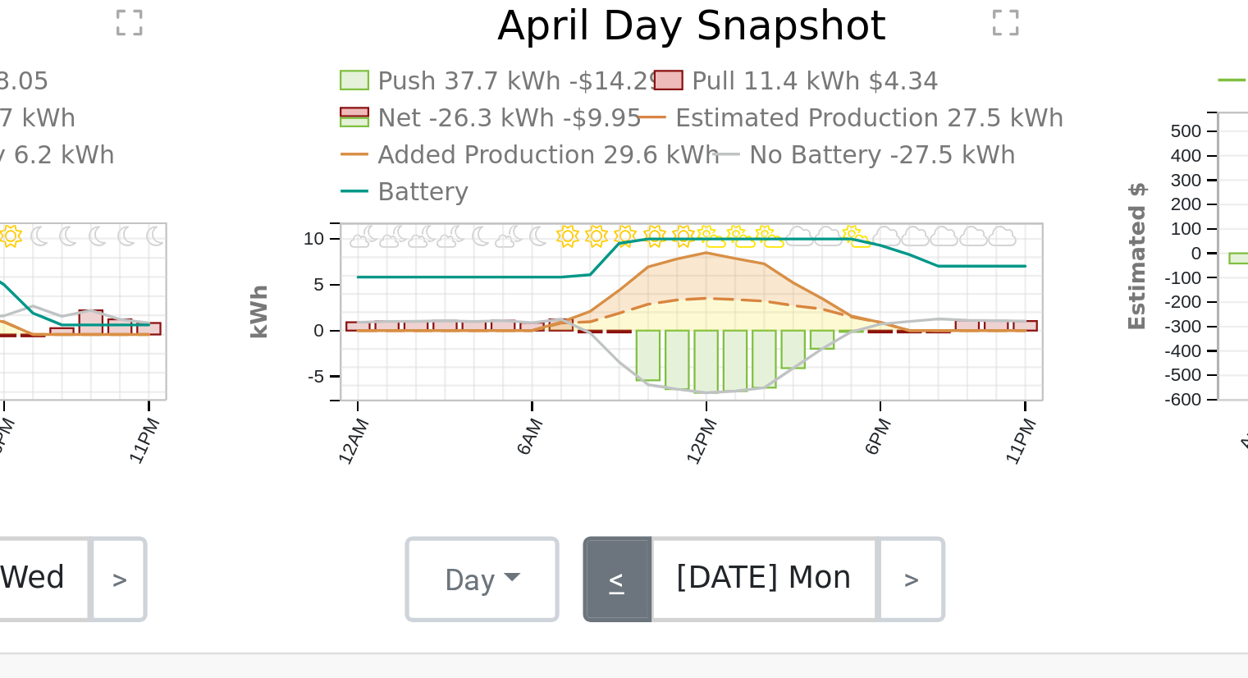
click at [698, 510] on link "<" at bounding box center [698, 504] width 26 height 33
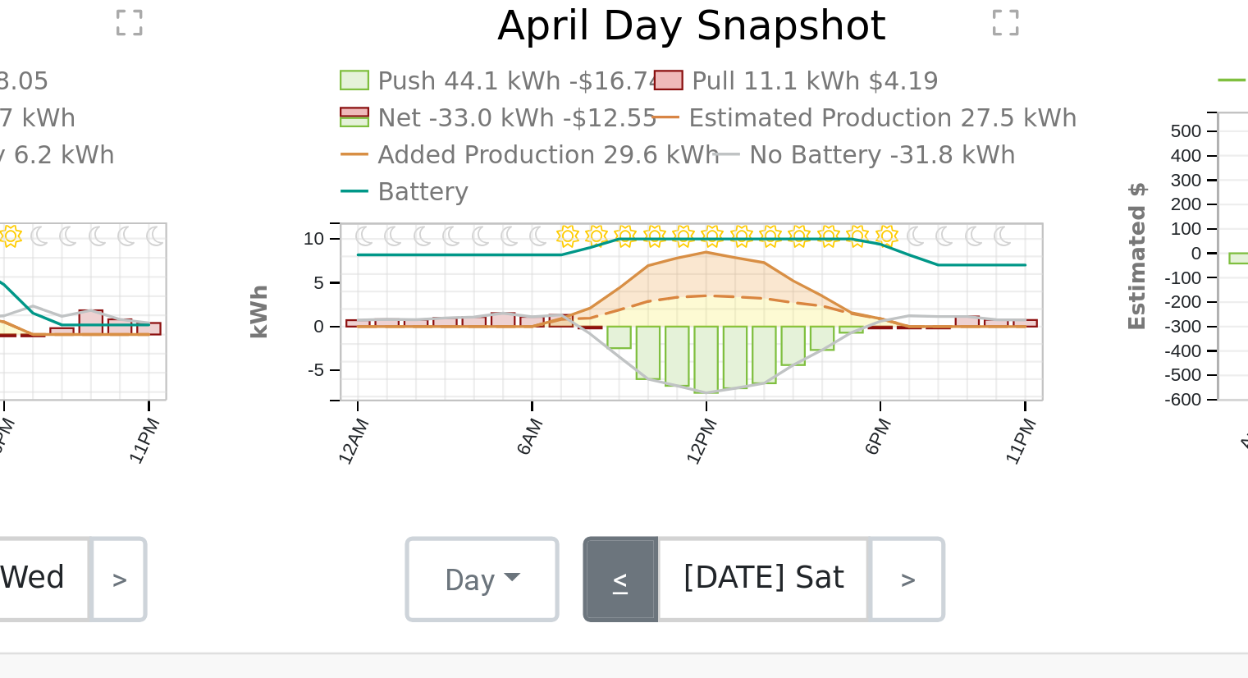
click at [698, 510] on link "<" at bounding box center [700, 504] width 30 height 33
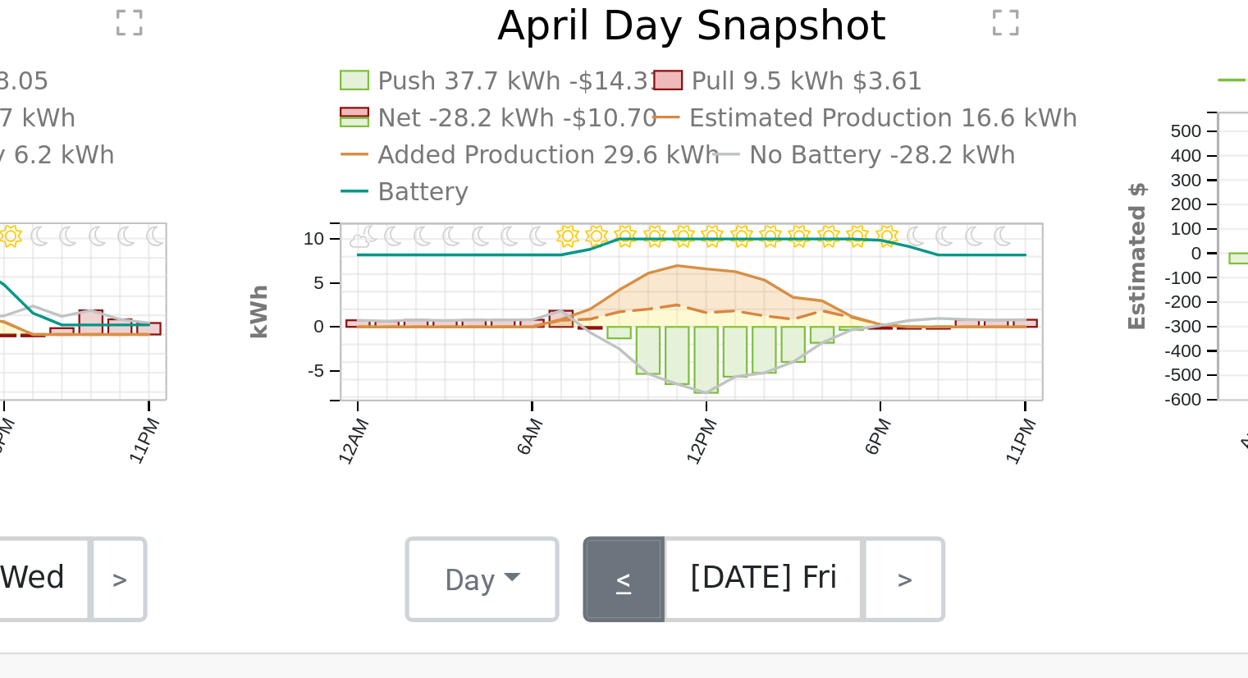
click at [698, 510] on link "<" at bounding box center [701, 504] width 32 height 33
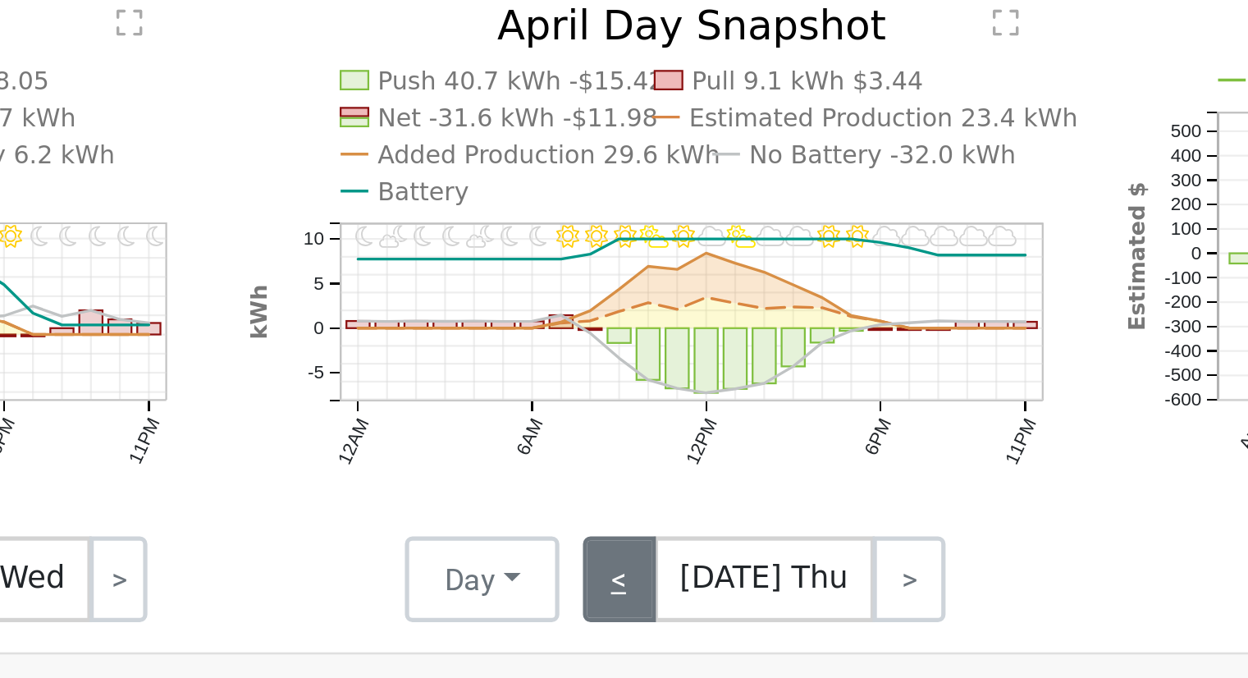
click at [698, 510] on link "<" at bounding box center [699, 504] width 28 height 33
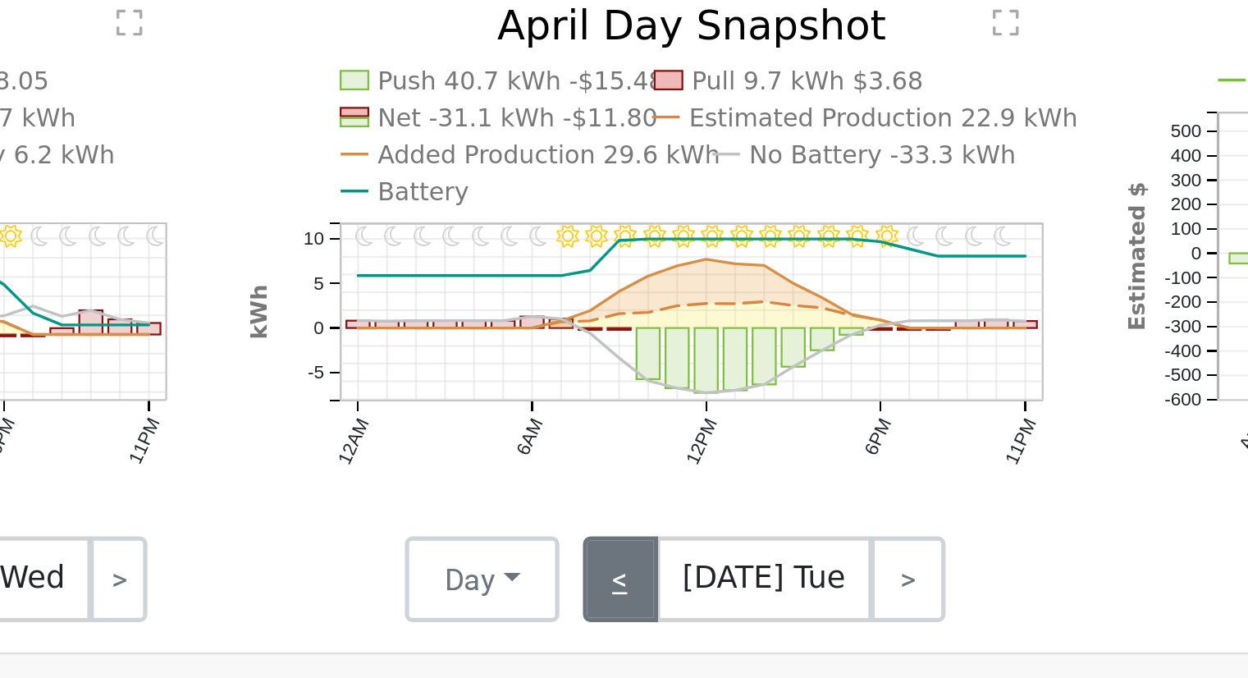
click at [698, 510] on link "<" at bounding box center [699, 504] width 29 height 33
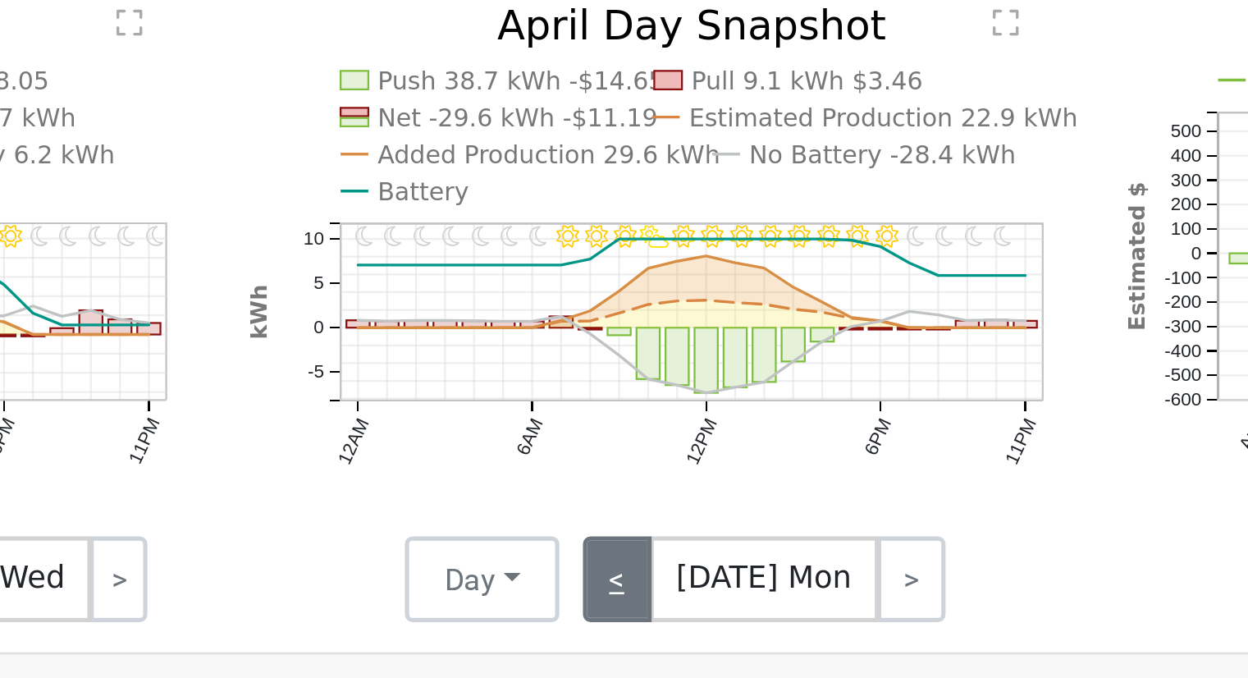
click at [698, 510] on link "<" at bounding box center [698, 504] width 26 height 33
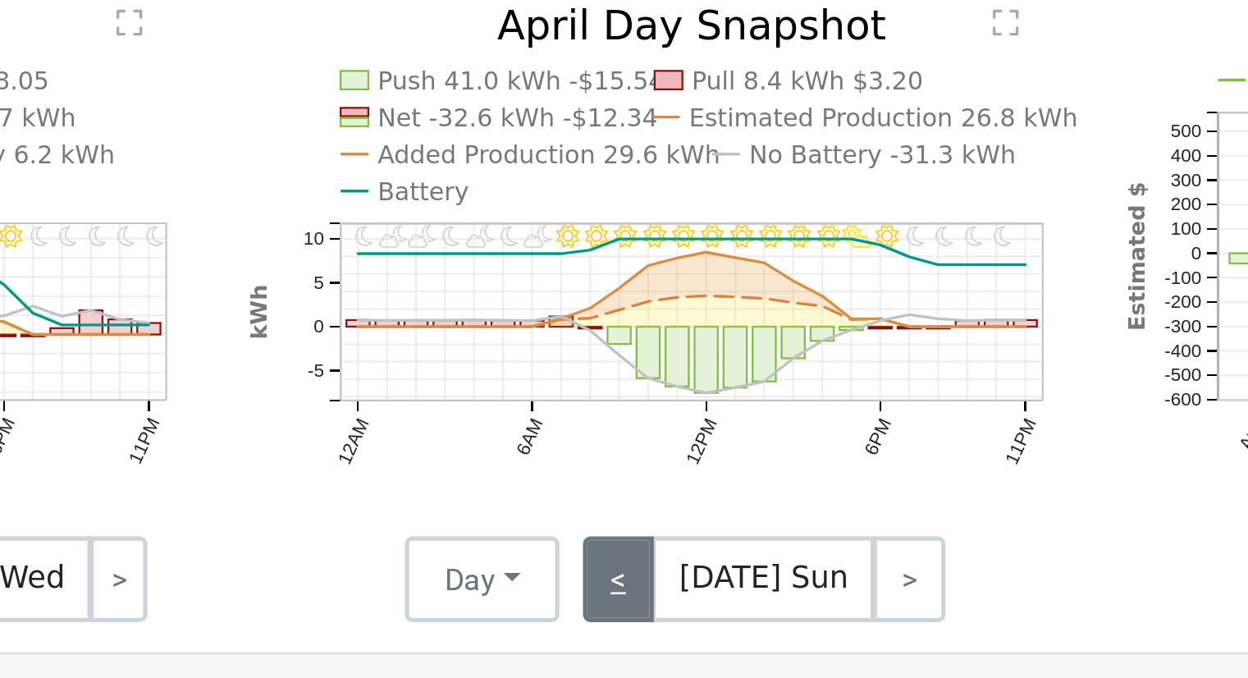
click at [698, 510] on link "<" at bounding box center [699, 504] width 28 height 33
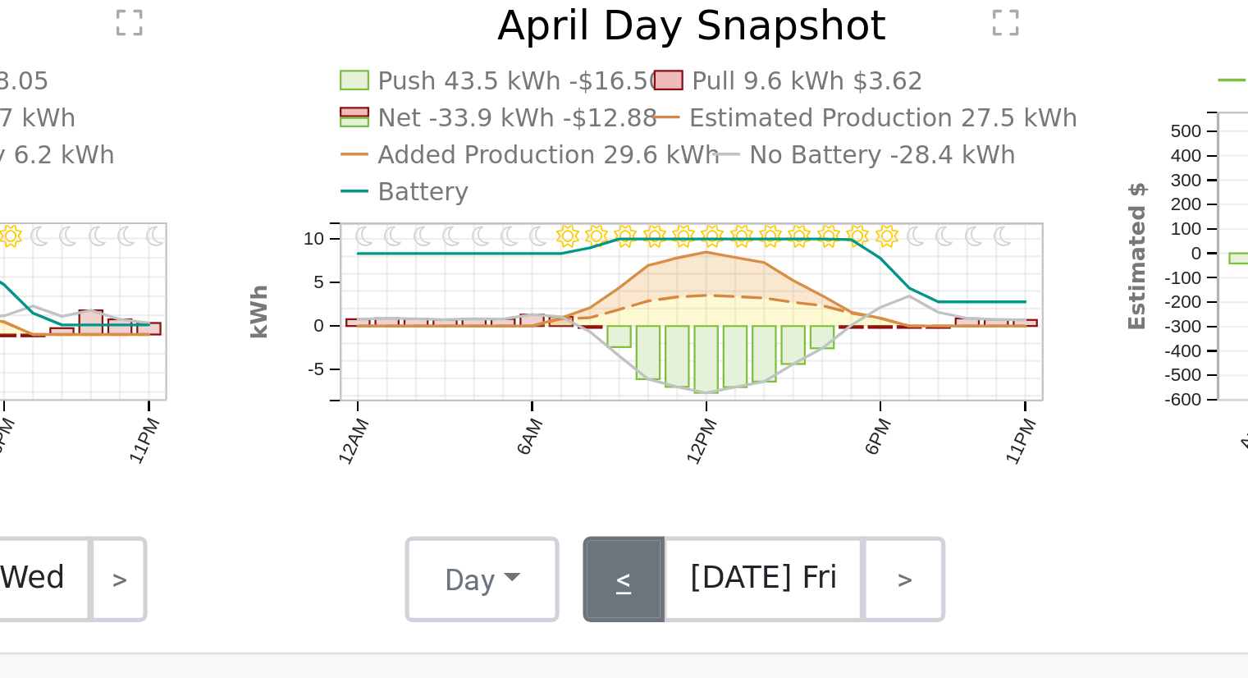
click at [698, 510] on link "<" at bounding box center [701, 504] width 32 height 33
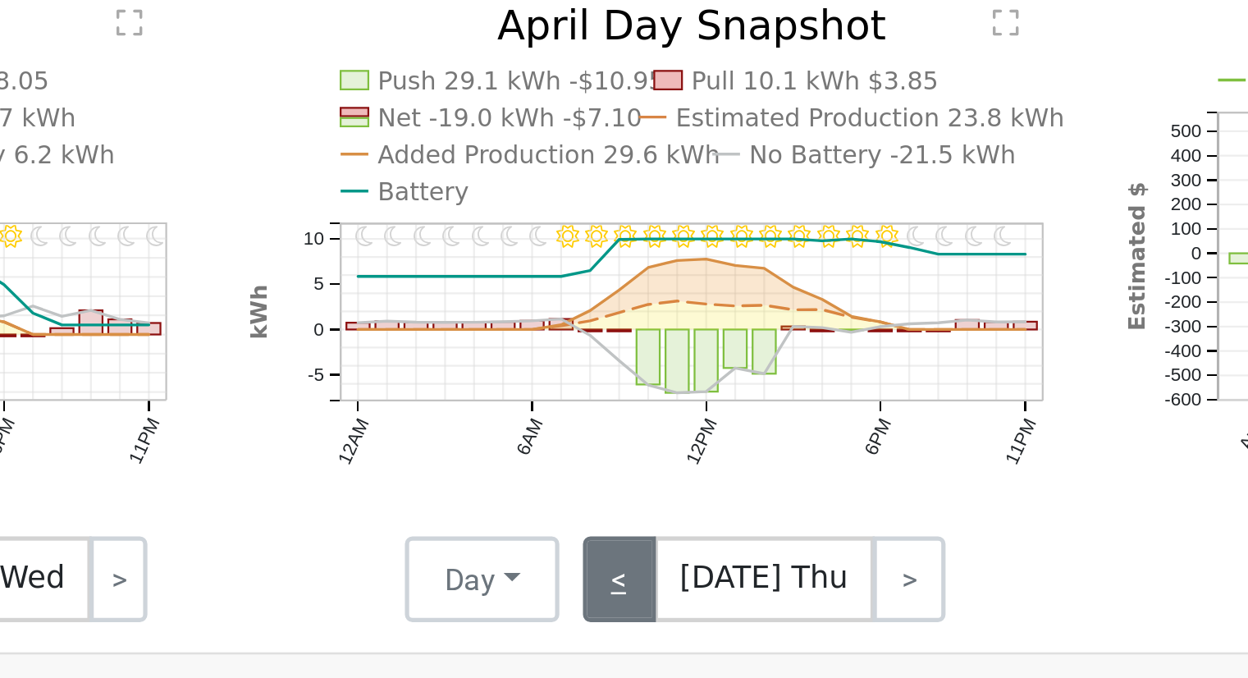
click at [698, 510] on link "<" at bounding box center [699, 504] width 28 height 33
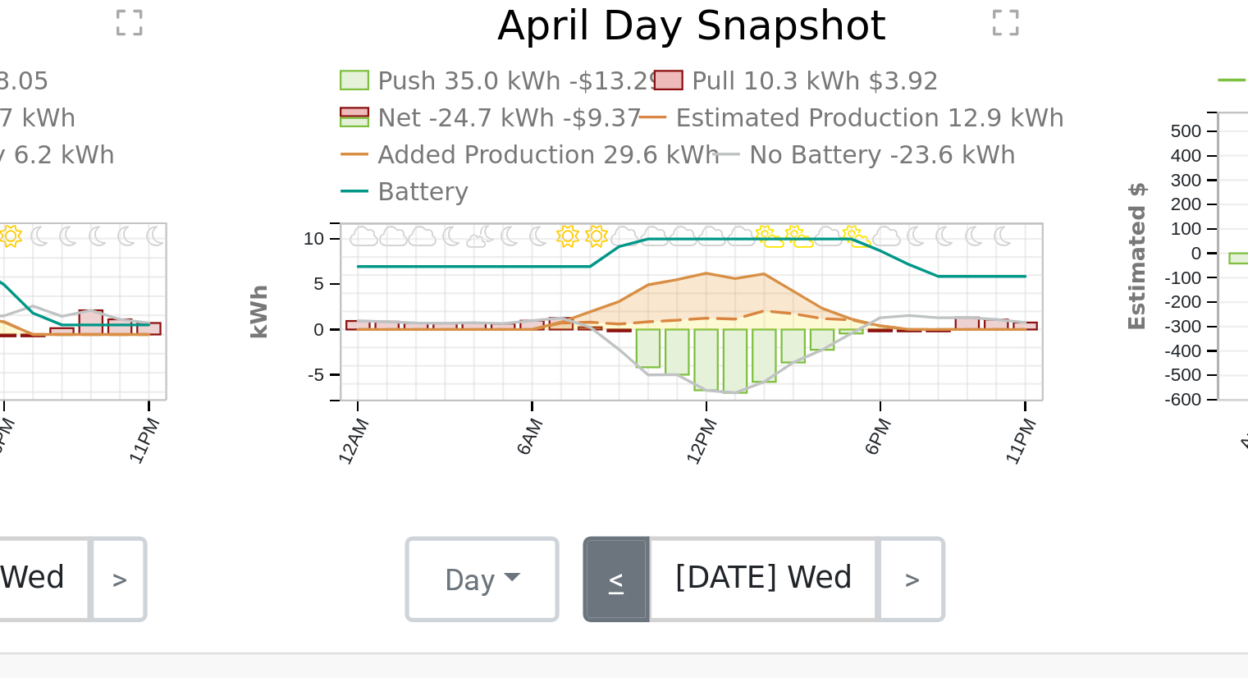
click at [698, 510] on link "<" at bounding box center [698, 504] width 26 height 33
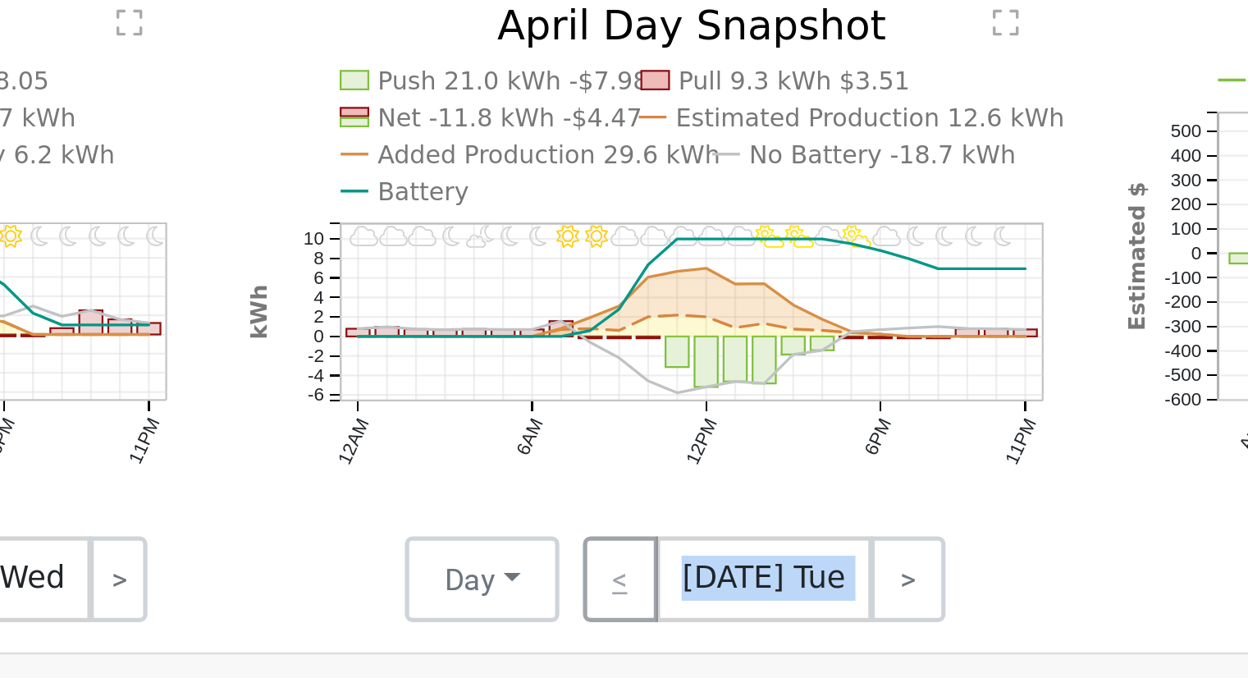
click at [698, 510] on div "< [DATE] Tue >" at bounding box center [750, 504] width 148 height 33
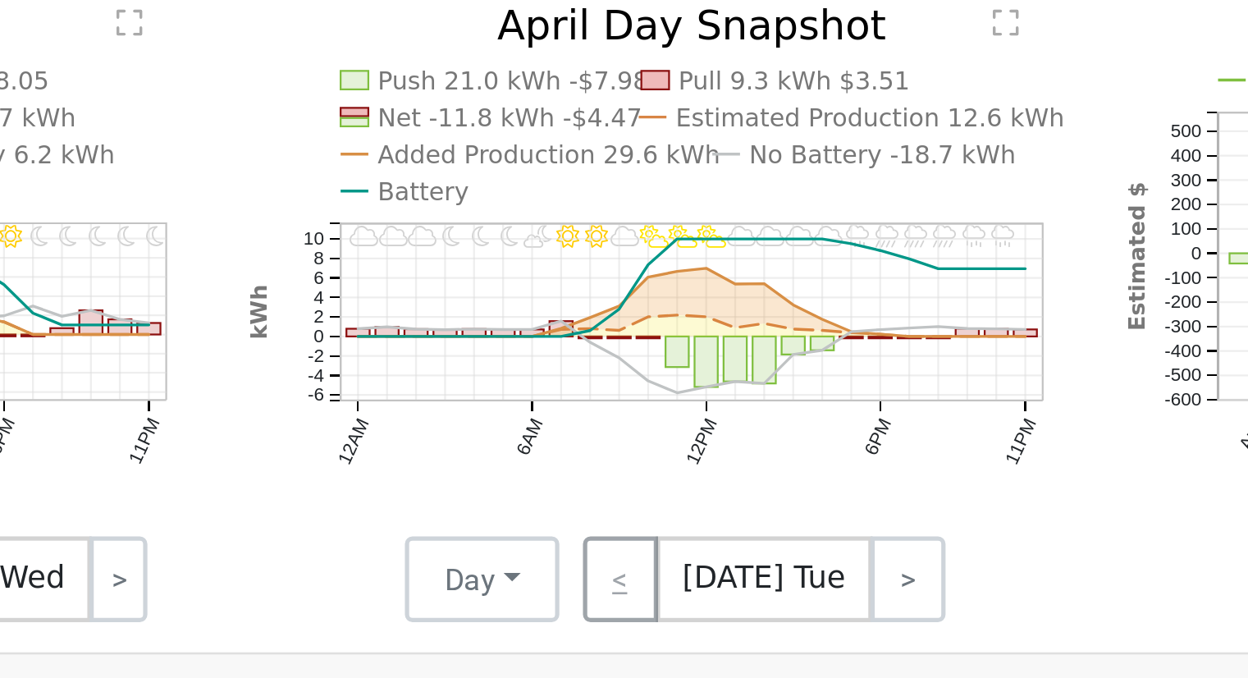
click at [698, 510] on div "< [DATE] Tue >" at bounding box center [750, 504] width 148 height 33
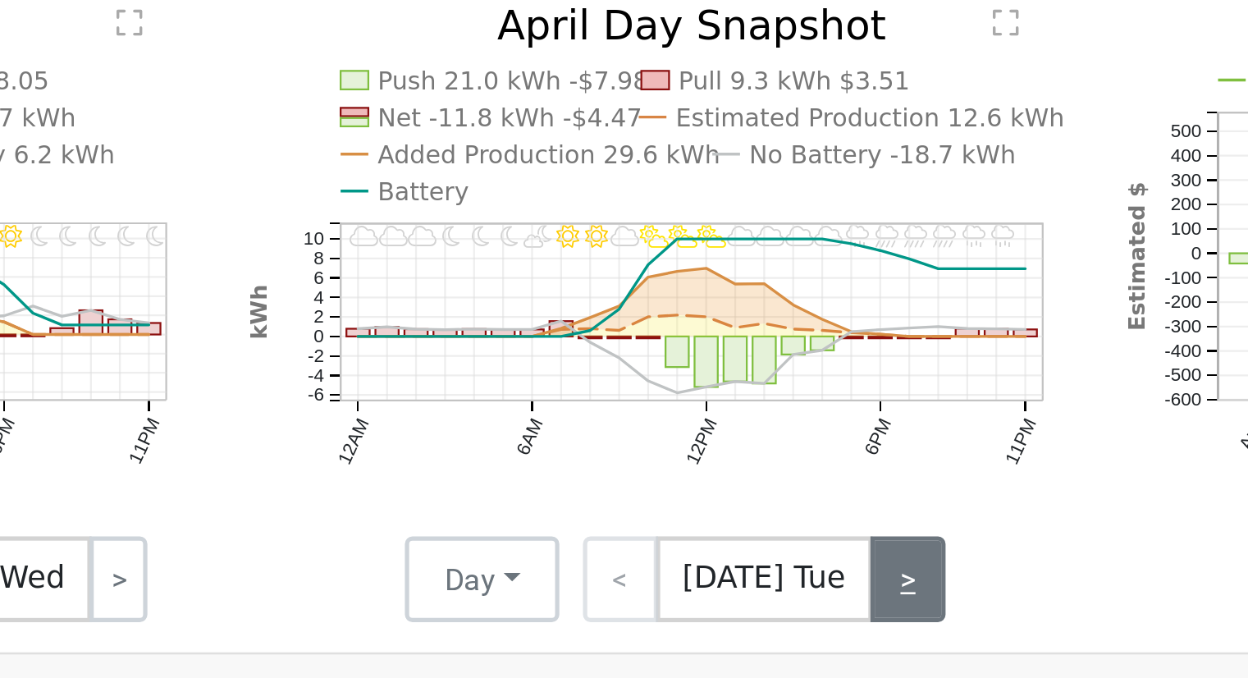
click at [795, 511] on link ">" at bounding box center [809, 504] width 29 height 33
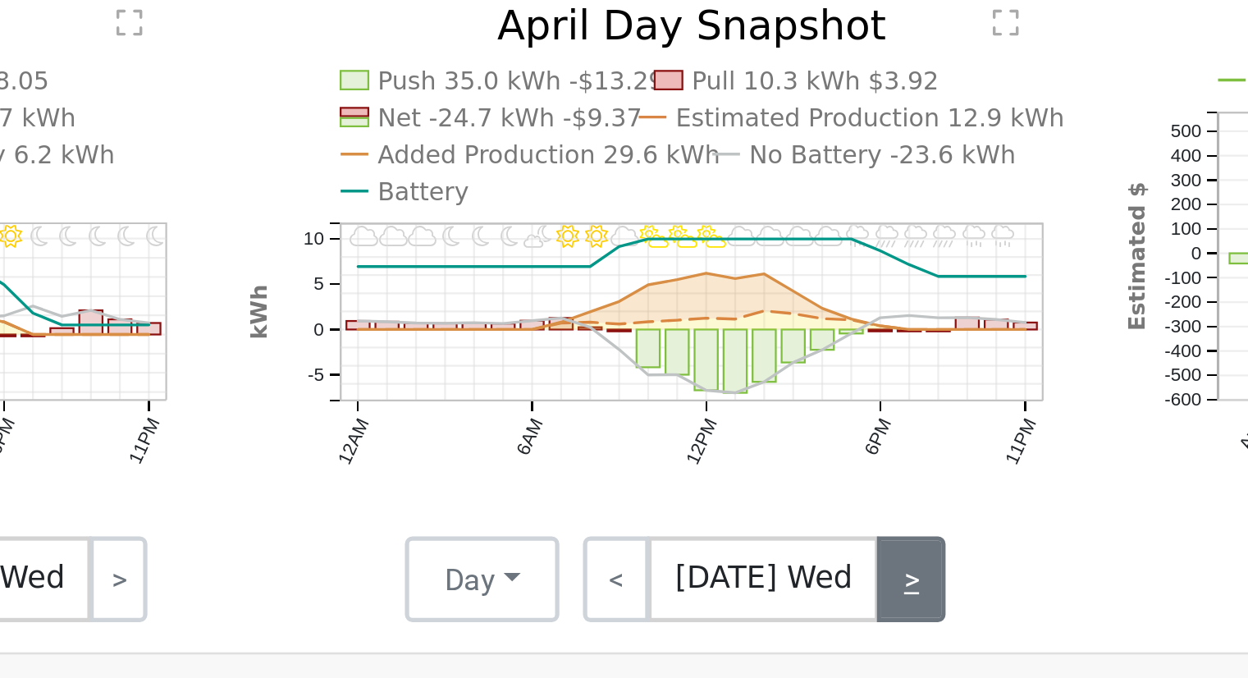
click at [798, 511] on link ">" at bounding box center [811, 504] width 26 height 33
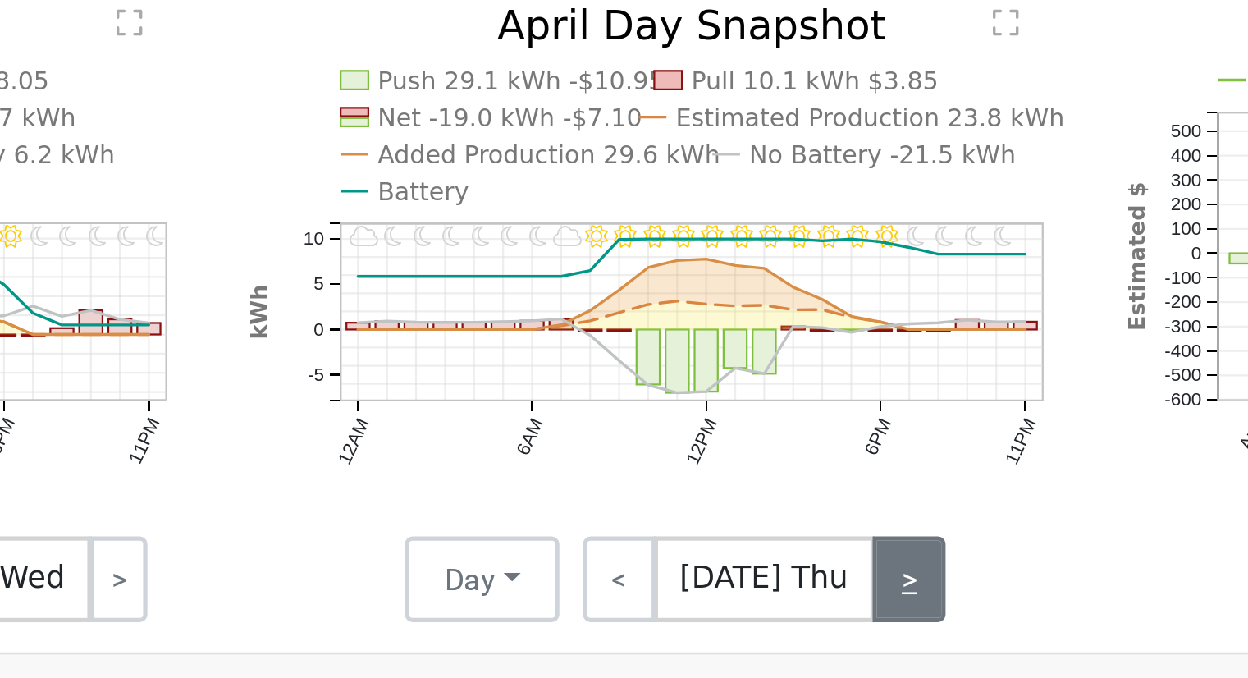
click at [796, 511] on link ">" at bounding box center [810, 504] width 28 height 33
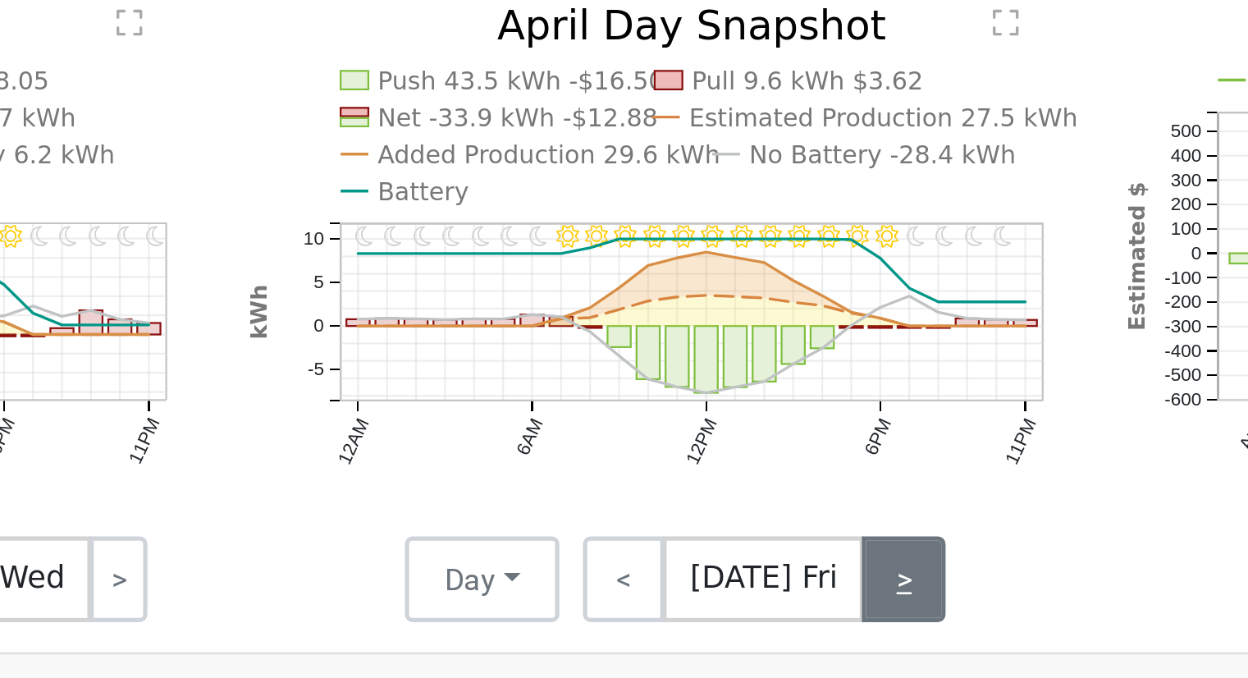
click at [792, 511] on link ">" at bounding box center [808, 504] width 32 height 33
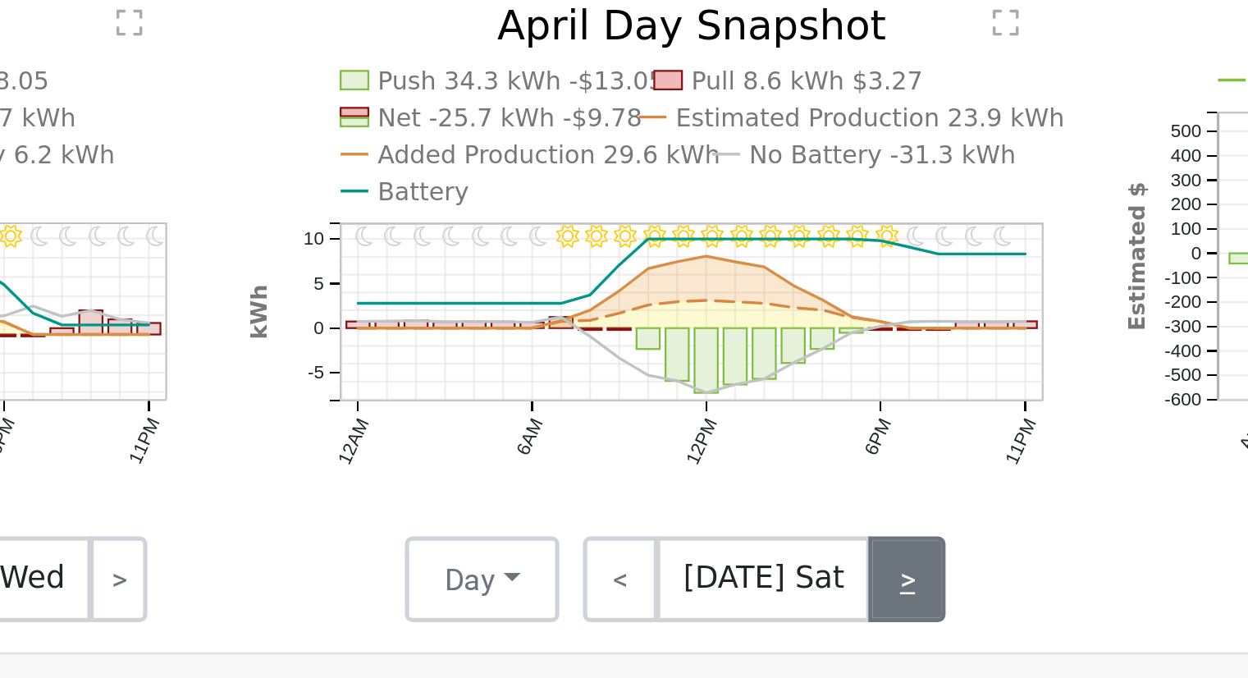
click at [795, 509] on link ">" at bounding box center [810, 504] width 30 height 33
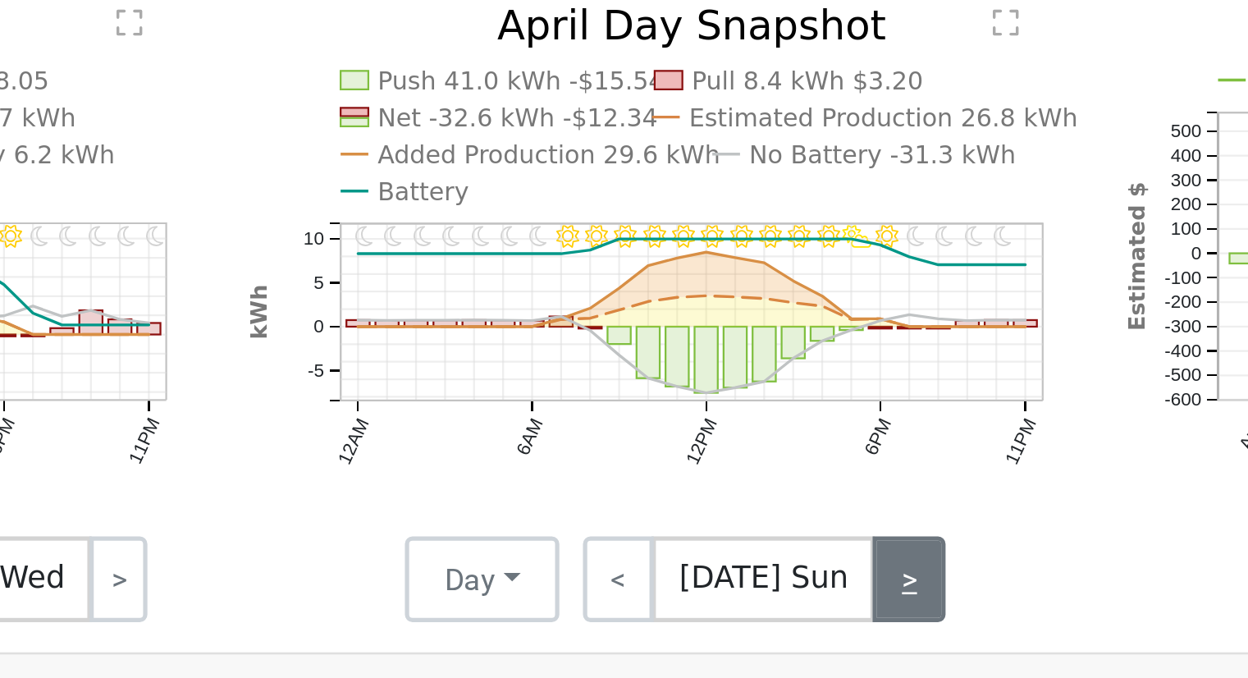
click at [796, 507] on link ">" at bounding box center [810, 504] width 28 height 33
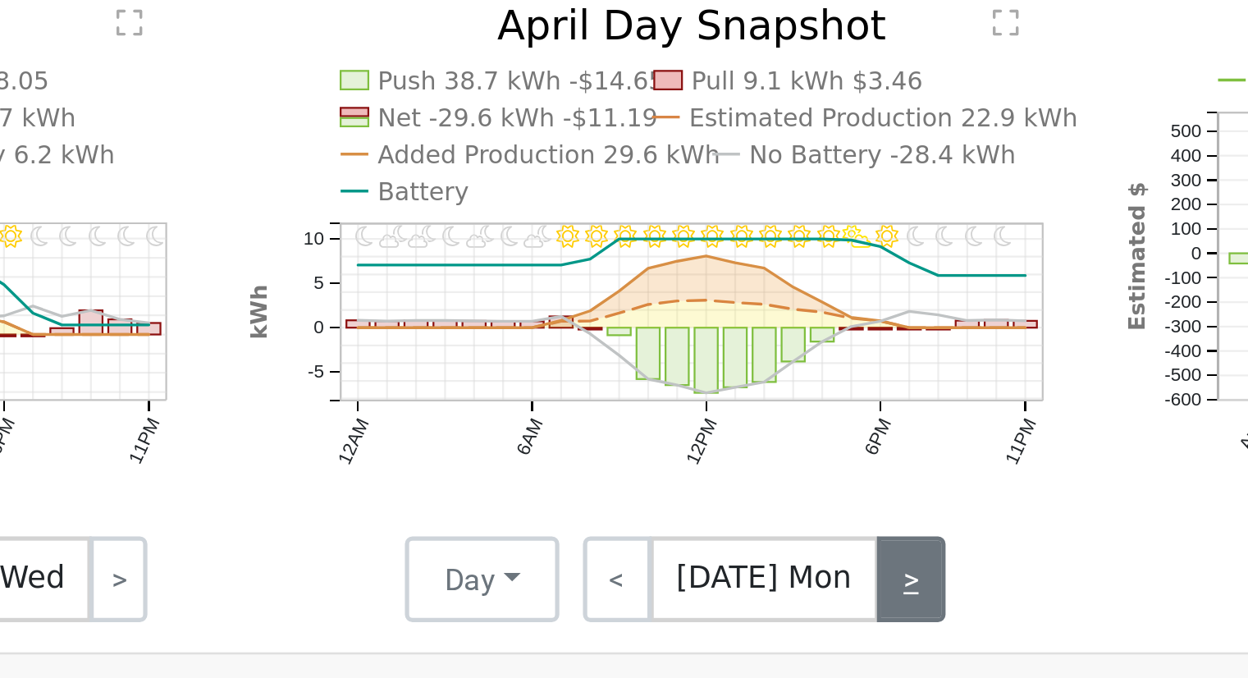
click at [798, 507] on link ">" at bounding box center [811, 504] width 26 height 33
